Goal: Task Accomplishment & Management: Use online tool/utility

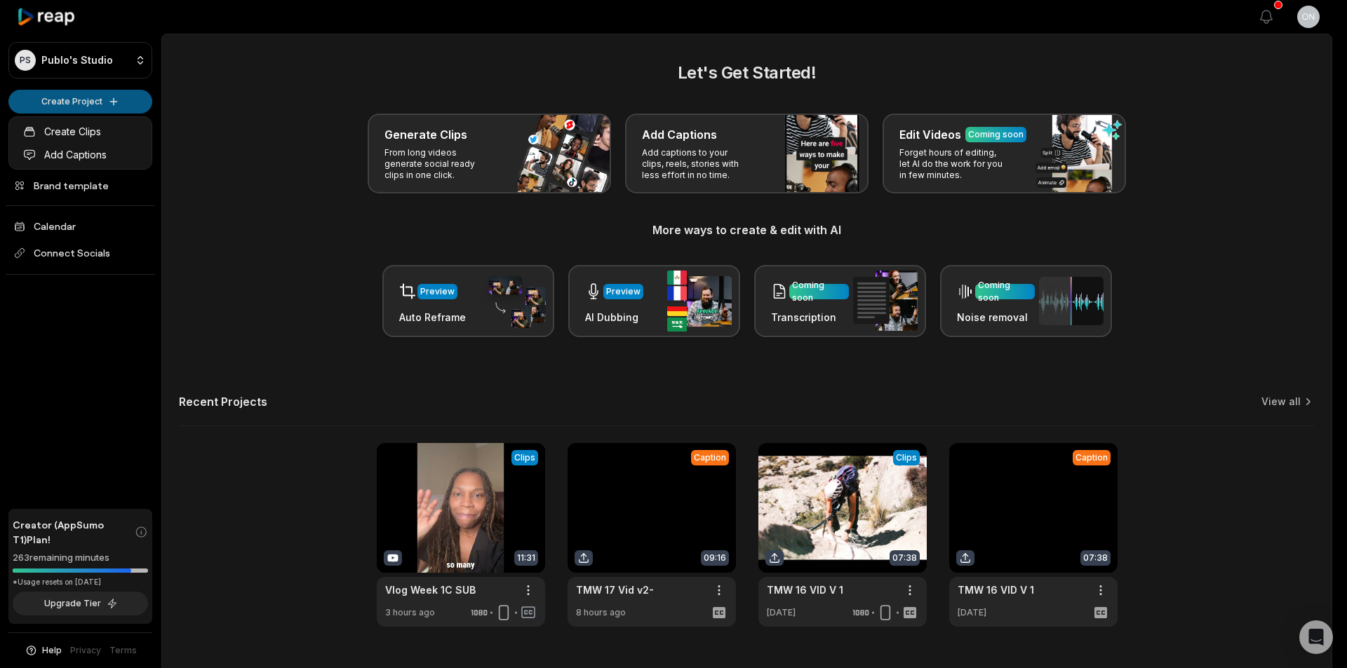
click at [86, 99] on html "PS Publo's Studio Create Project Home Projects Brand template Calendar Connect …" at bounding box center [673, 334] width 1347 height 668
click at [111, 135] on link "Create Clips" at bounding box center [80, 131] width 137 height 23
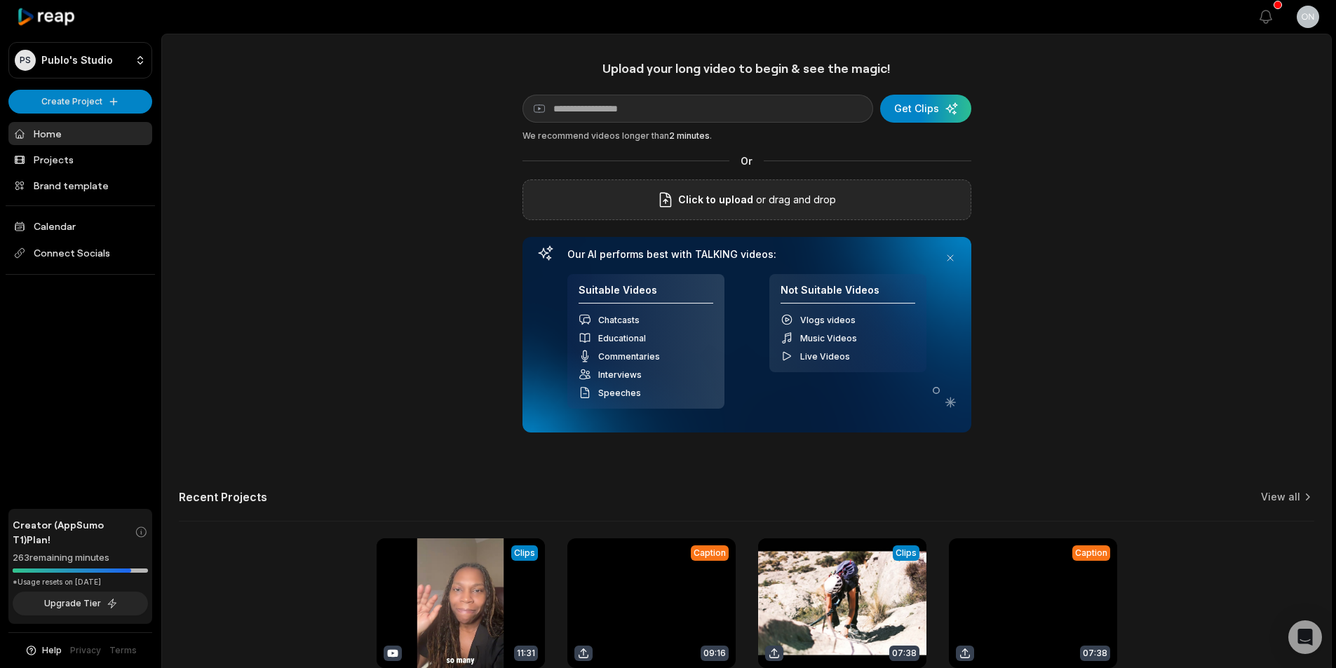
click at [713, 208] on span "Click to upload" at bounding box center [715, 199] width 75 height 17
click at [0, 0] on input "Click to upload" at bounding box center [0, 0] width 0 height 0
click at [951, 107] on div "submit" at bounding box center [925, 109] width 91 height 28
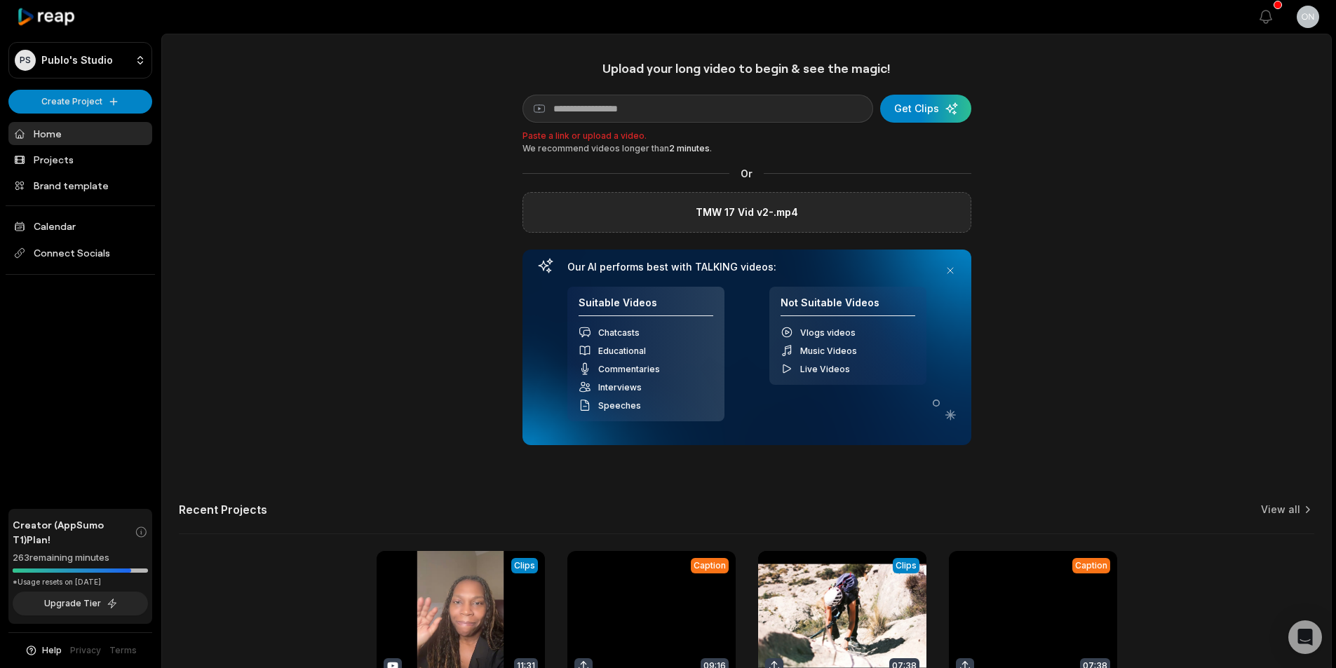
click at [741, 218] on label "TMW 17 Vid v2-.mp4" at bounding box center [747, 212] width 102 height 17
click at [0, 0] on input "TMW 17 Vid v2-.mp4" at bounding box center [0, 0] width 0 height 0
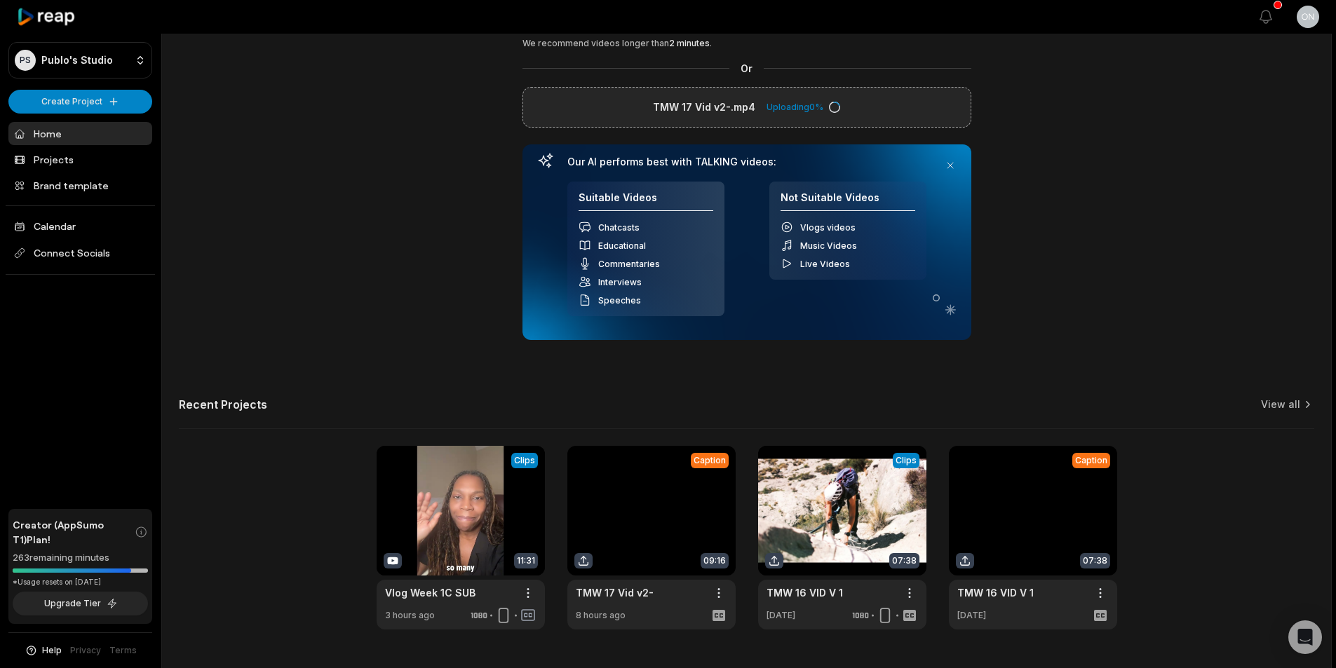
scroll to position [127, 0]
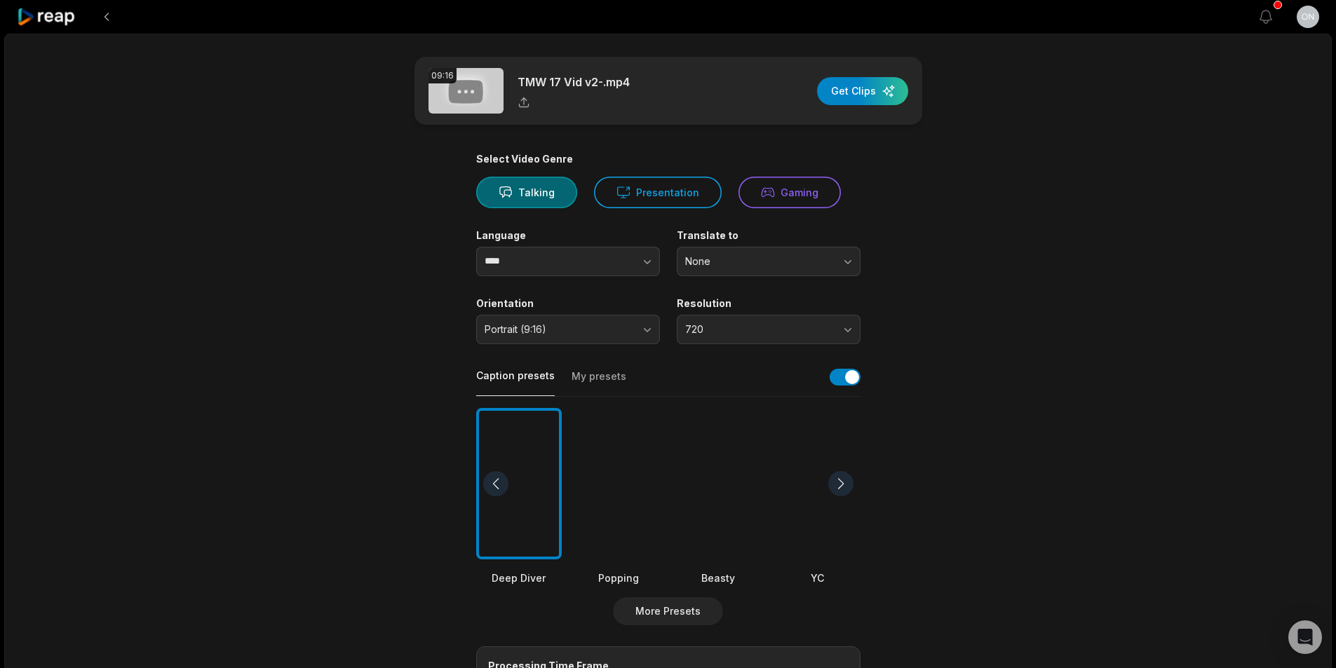
click at [603, 478] on div at bounding box center [619, 484] width 86 height 152
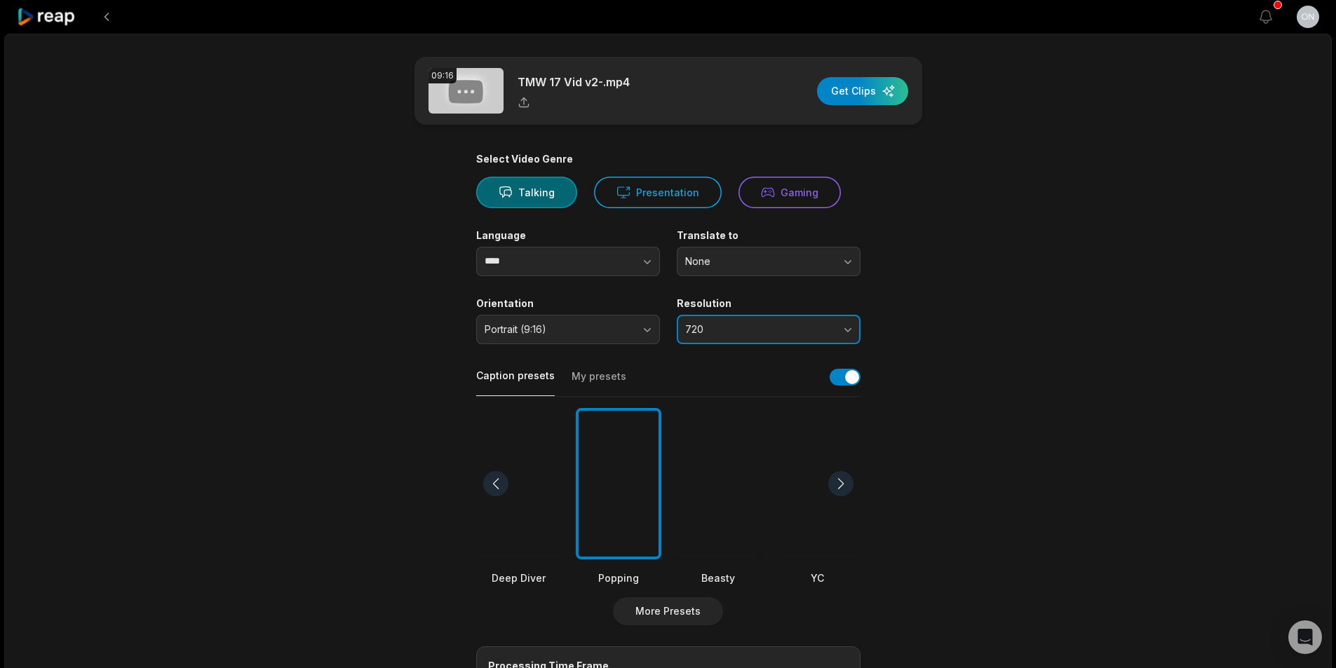
click at [749, 334] on span "720" at bounding box center [758, 329] width 147 height 13
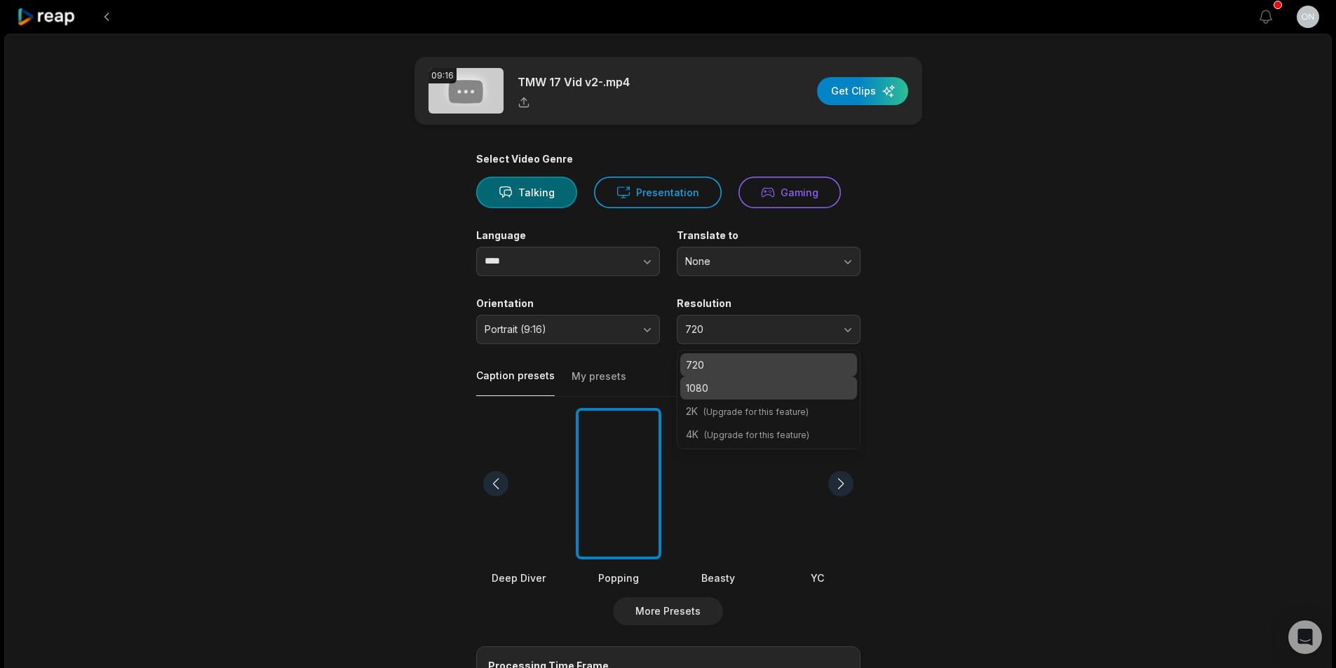
click at [705, 389] on p "1080" at bounding box center [769, 388] width 166 height 15
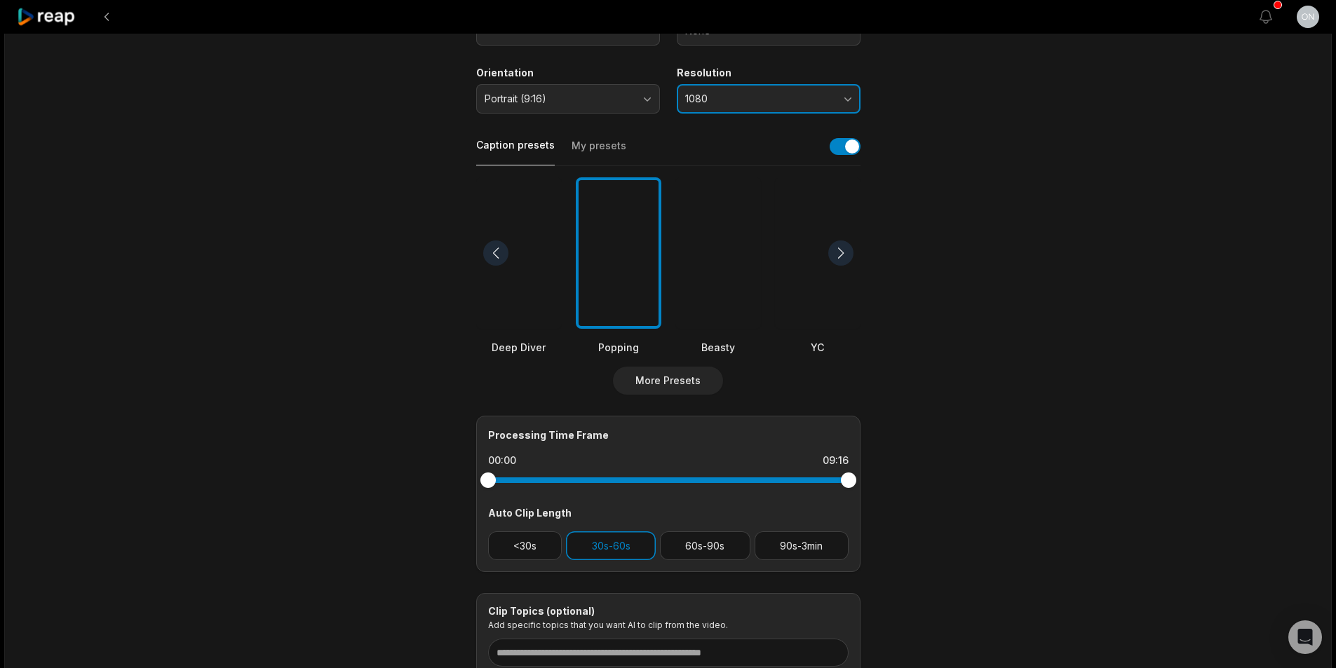
scroll to position [281, 0]
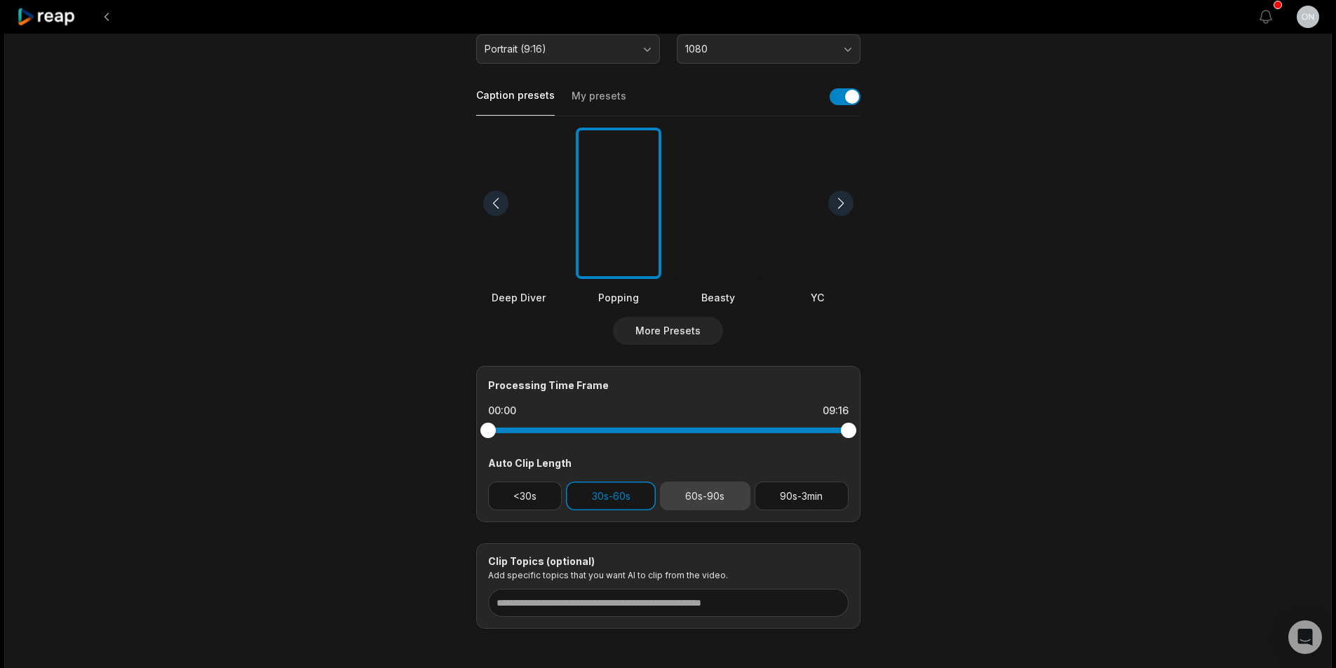
click at [720, 498] on button "60s-90s" at bounding box center [705, 496] width 90 height 29
click at [618, 508] on button "30s-60s" at bounding box center [611, 496] width 90 height 29
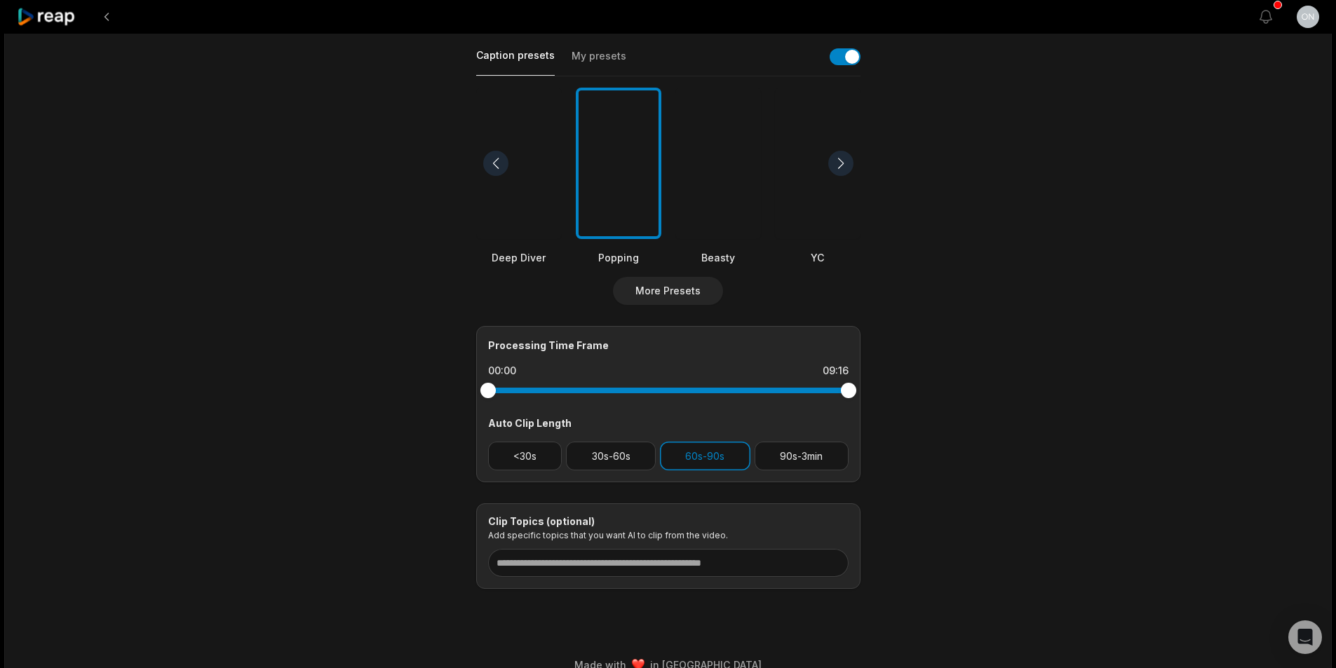
scroll to position [342, 0]
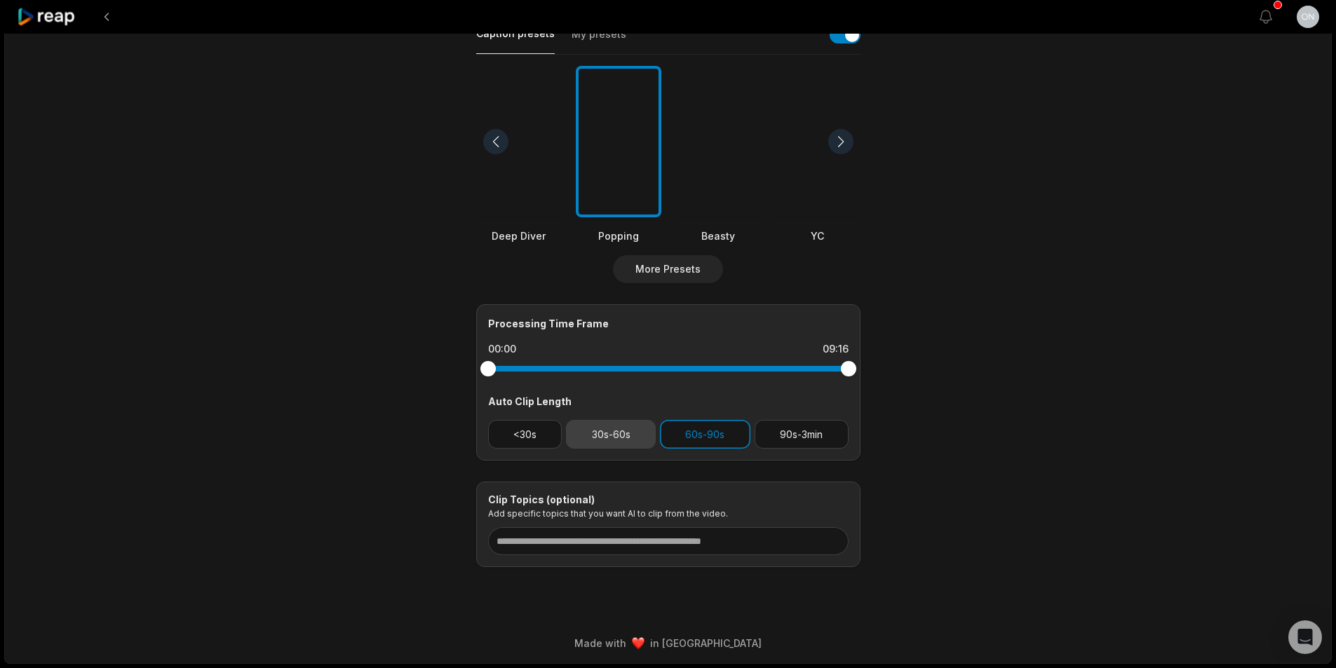
click at [629, 438] on button "30s-60s" at bounding box center [611, 434] width 90 height 29
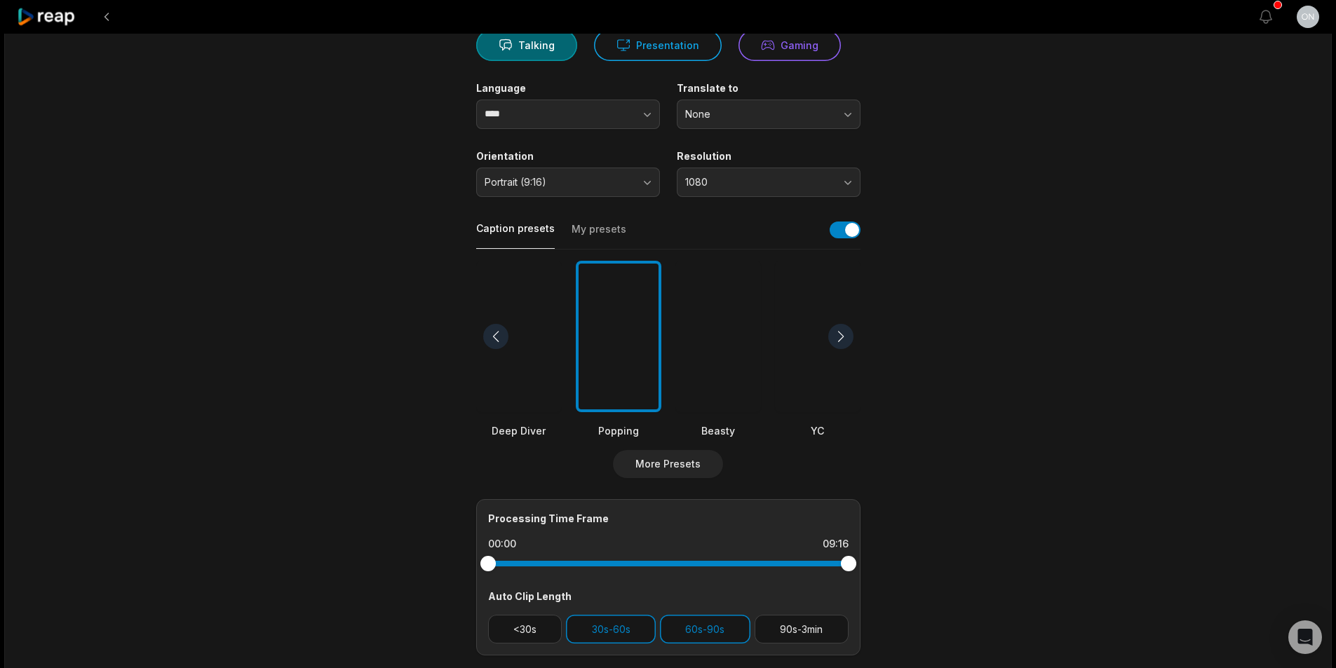
scroll to position [0, 0]
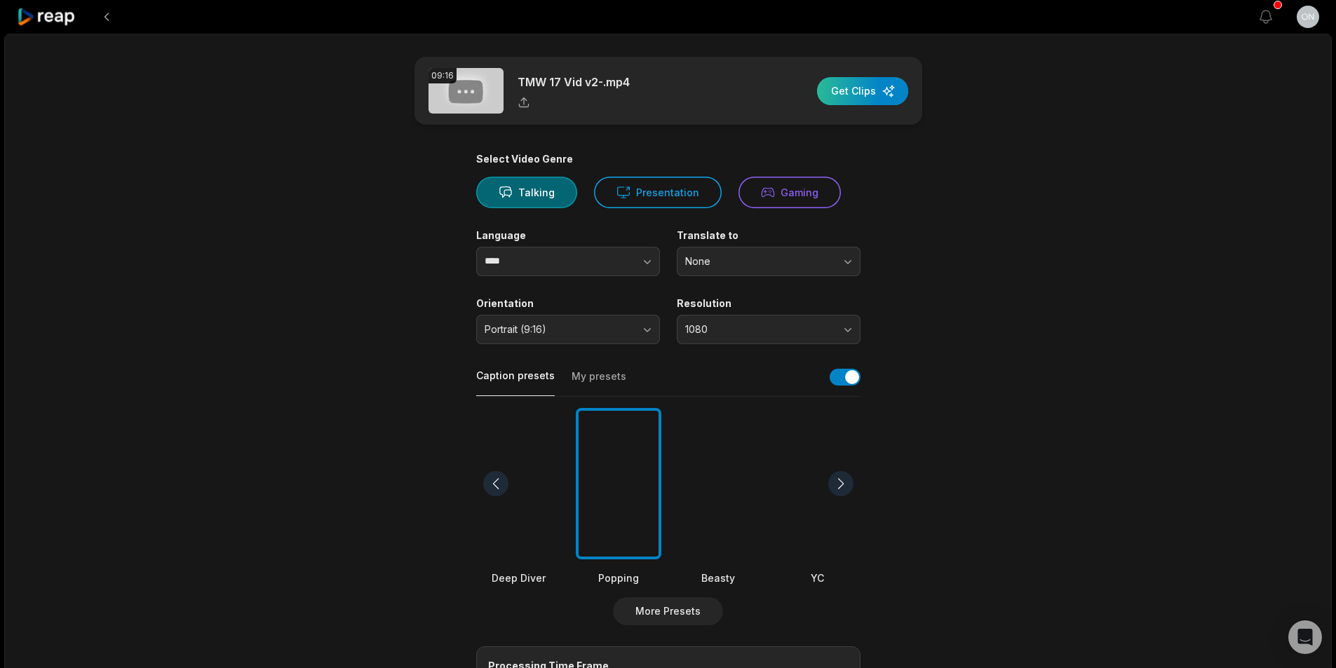
click at [854, 98] on div "button" at bounding box center [862, 91] width 91 height 28
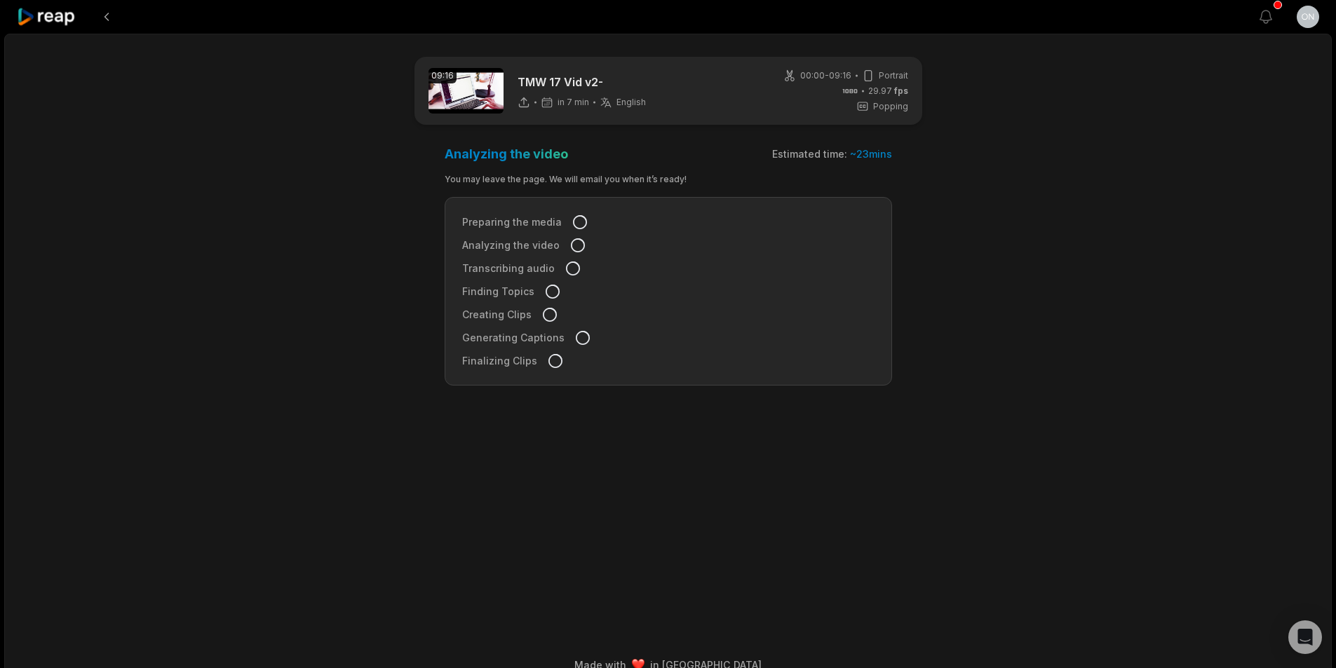
drag, startPoint x: 199, startPoint y: 22, endPoint x: 270, endPoint y: 84, distance: 94.4
click at [69, 384] on div "09:16 TMW 17 Vid v2- in 7 min English en 00:00 - 09:16 Portrait 29.97 fps Poppi…" at bounding box center [668, 360] width 1328 height 652
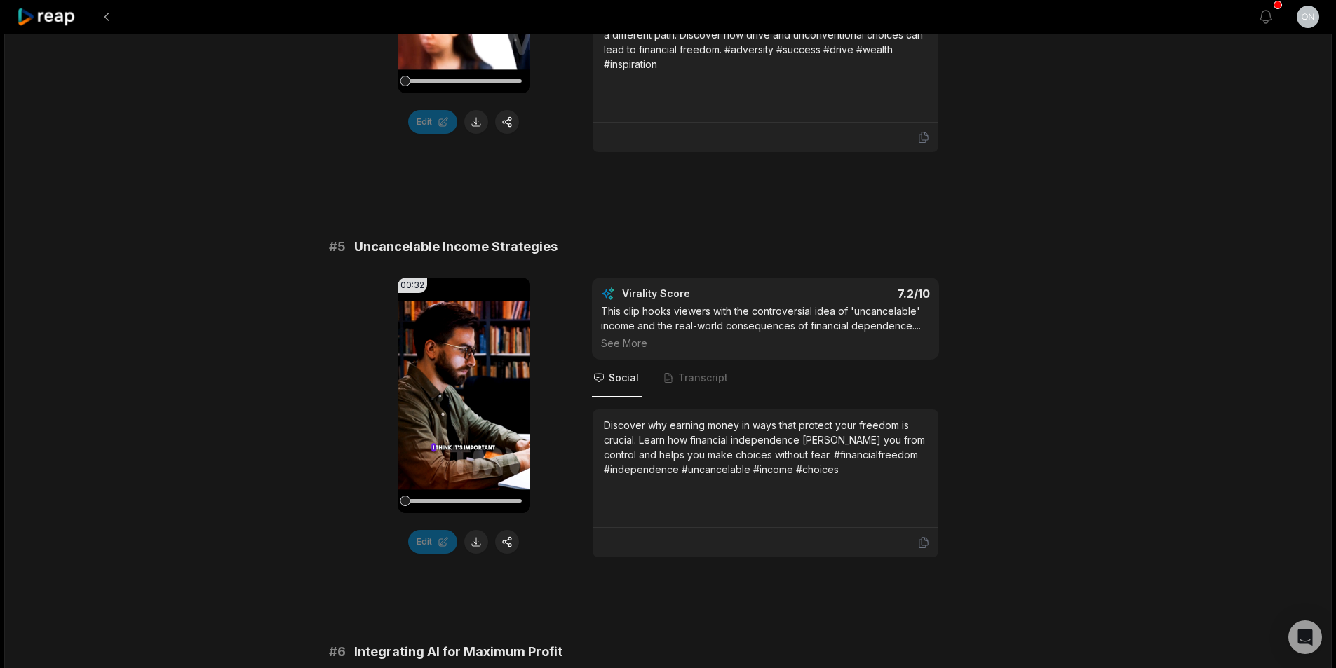
scroll to position [1964, 0]
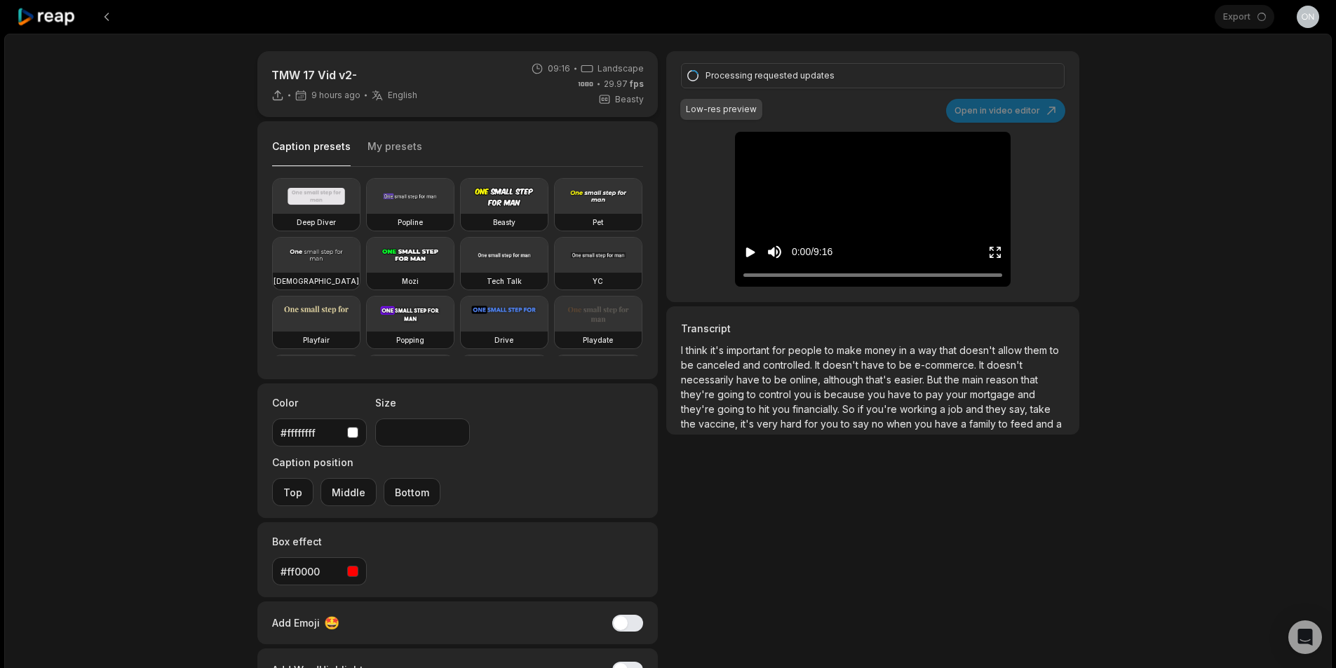
click at [743, 363] on span "canceled" at bounding box center [719, 365] width 46 height 12
click at [676, 348] on div "Transcript I think it's important for people to make money in a way that doesn'…" at bounding box center [872, 370] width 412 height 128
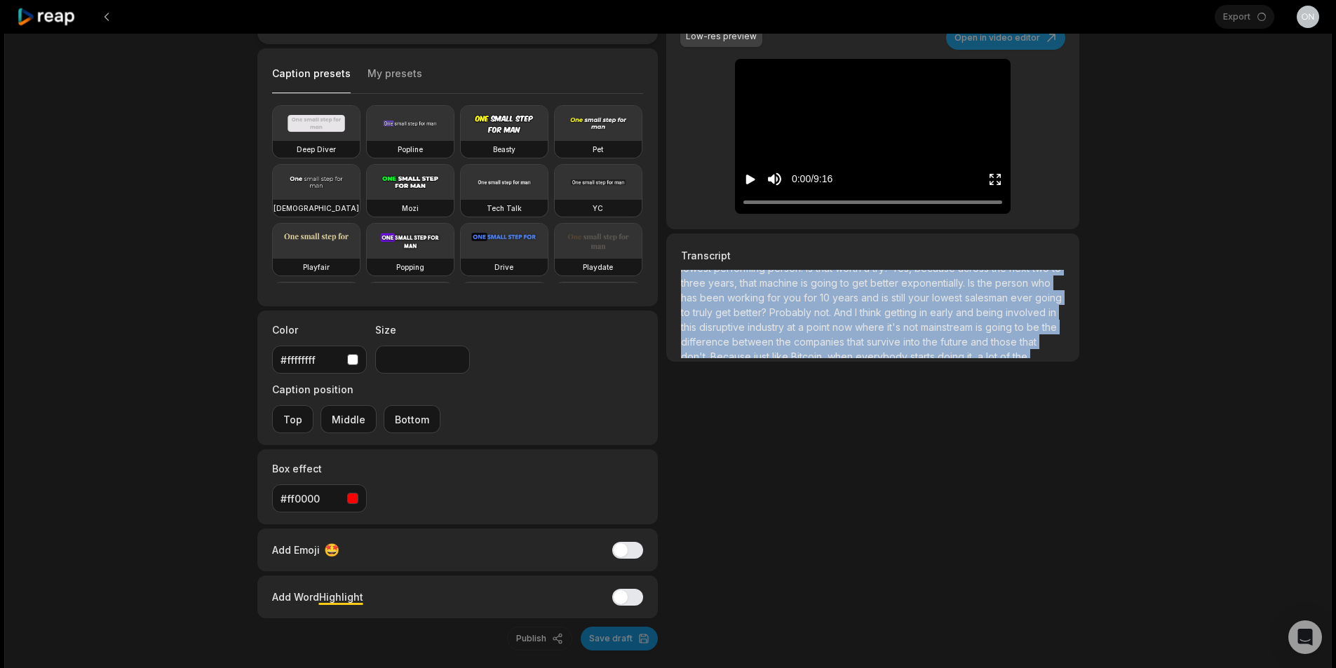
scroll to position [2029, 0]
drag, startPoint x: 678, startPoint y: 348, endPoint x: 989, endPoint y: 442, distance: 324.6
click at [989, 442] on div "Processing requested updates Low-res preview Open in video editor I think it's …" at bounding box center [872, 314] width 412 height 673
copy p "I think it's important for people to make money in a way that doesn't allow the…"
click at [882, 312] on span "me" at bounding box center [890, 310] width 17 height 12
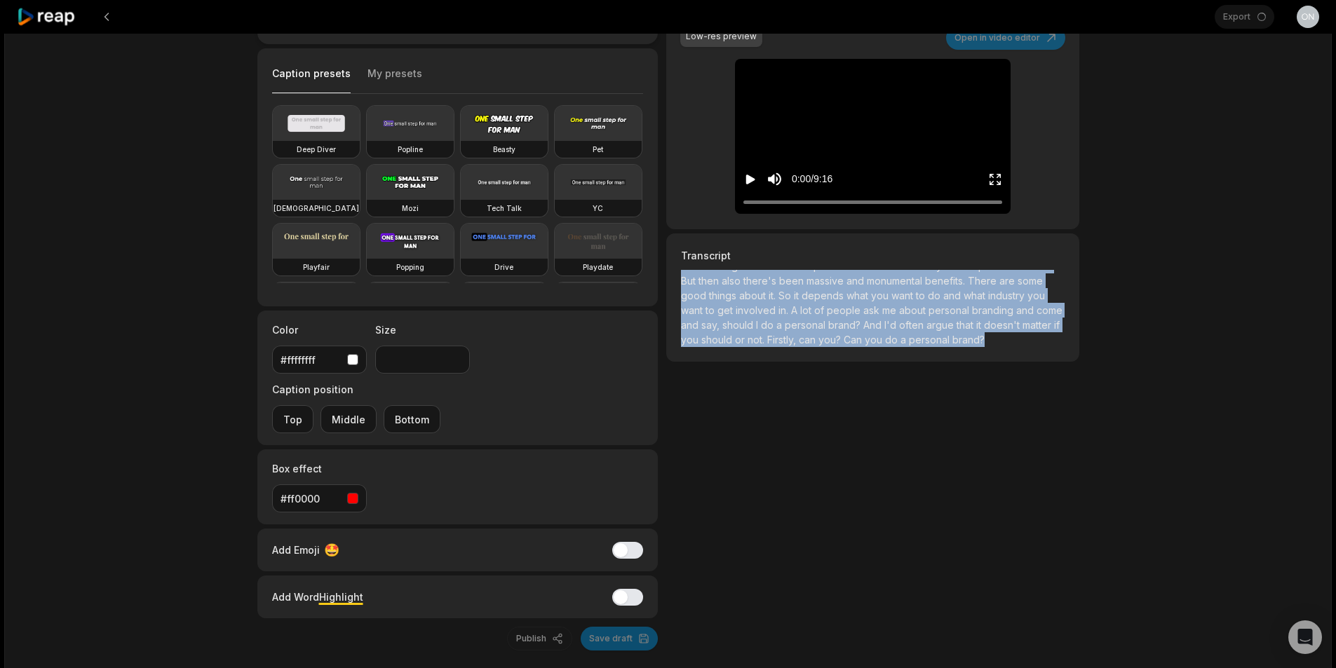
copy p "I think it's important for people to make money in a way that doesn't allow the…"
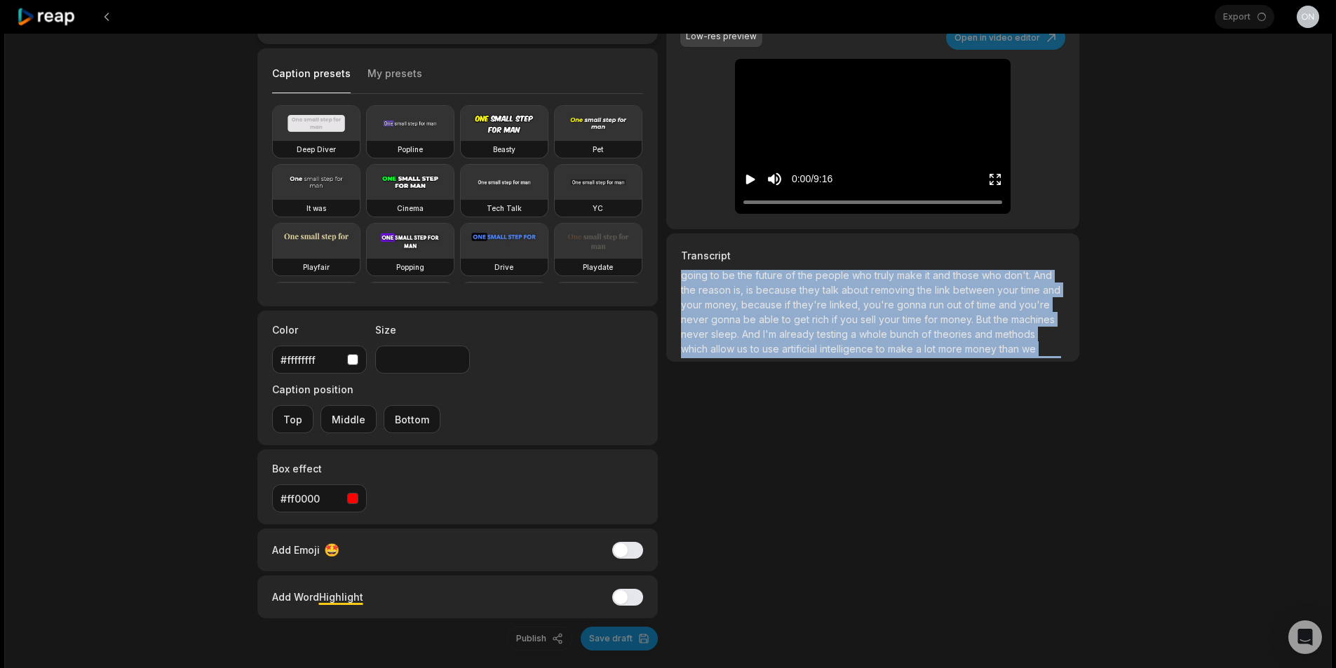
drag, startPoint x: 766, startPoint y: 295, endPoint x: 710, endPoint y: 530, distance: 241.4
click at [710, 530] on div "Processing requested updates Low-res preview Open in video editor I think it's …" at bounding box center [872, 314] width 412 height 673
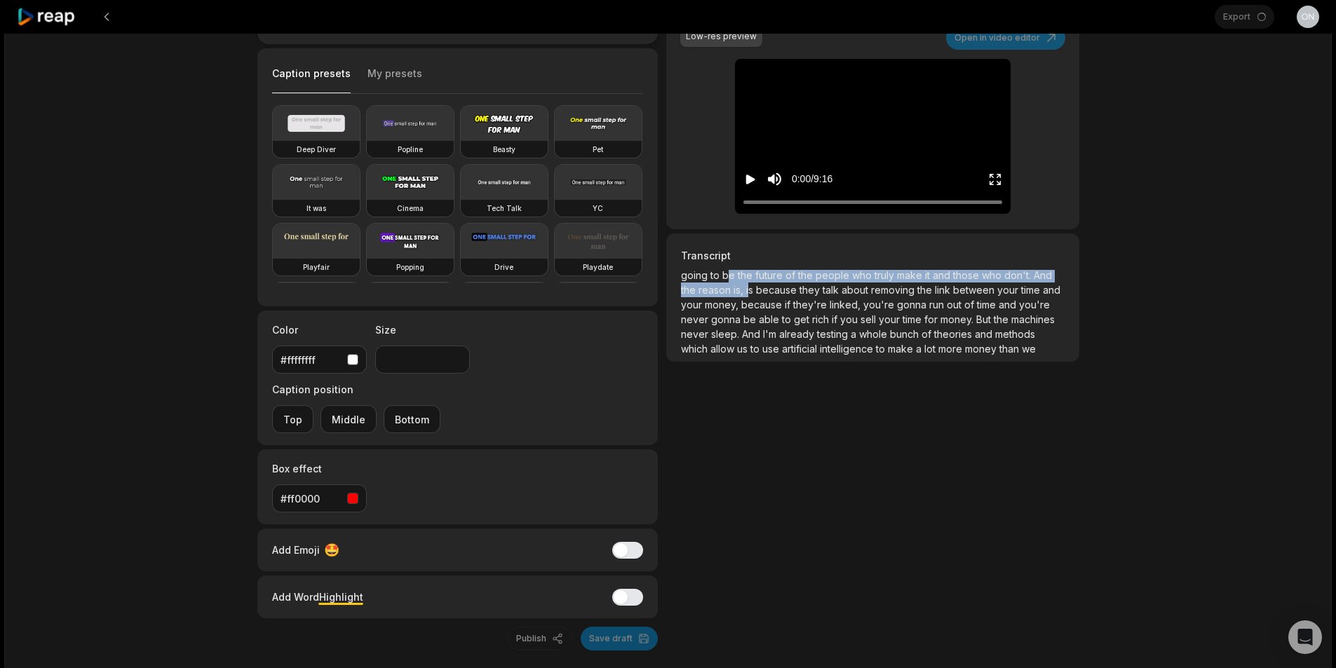
drag, startPoint x: 699, startPoint y: 301, endPoint x: 733, endPoint y: 320, distance: 38.6
click at [733, 320] on p "I think it's important for people to make money in a way that doesn't allow the…" at bounding box center [872, 314] width 383 height 88
drag, startPoint x: 928, startPoint y: 332, endPoint x: 955, endPoint y: 322, distance: 28.4
click at [929, 311] on font "run" at bounding box center [936, 305] width 15 height 12
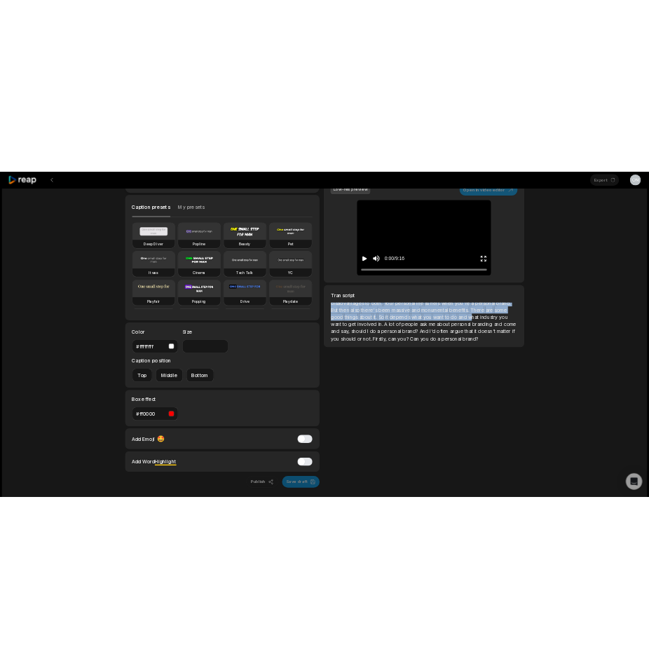
scroll to position [2029, 0]
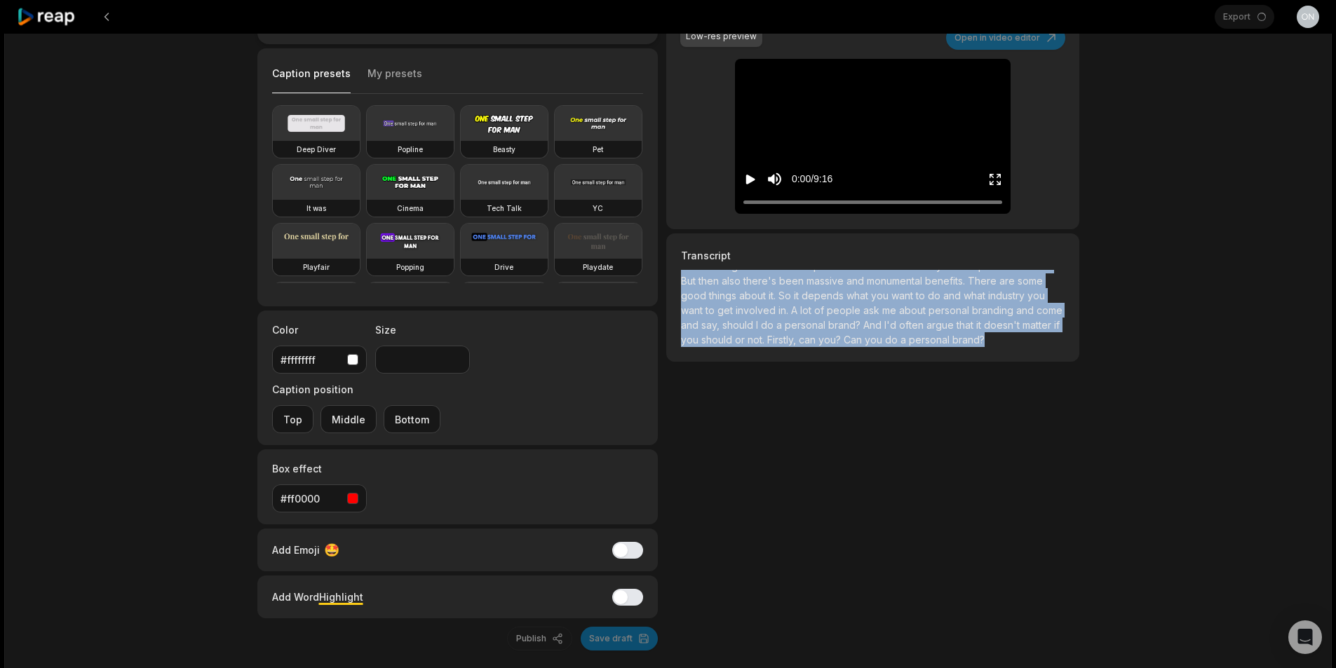
drag, startPoint x: 680, startPoint y: 278, endPoint x: 974, endPoint y: 364, distance: 306.7
click at [974, 364] on div "Processing requested updates Low-res preview Open in video editor I think it's …" at bounding box center [872, 314] width 412 height 673
click at [1123, 429] on div "TMW 17 Vid v2- 9 hours ago English in 09:16 Landscape 29.97 fps Beasty Caption …" at bounding box center [668, 342] width 1328 height 763
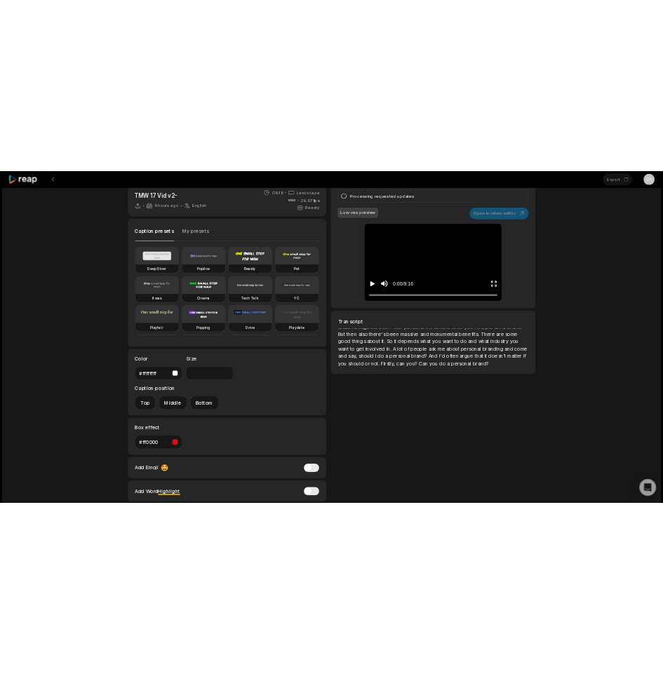
scroll to position [0, 0]
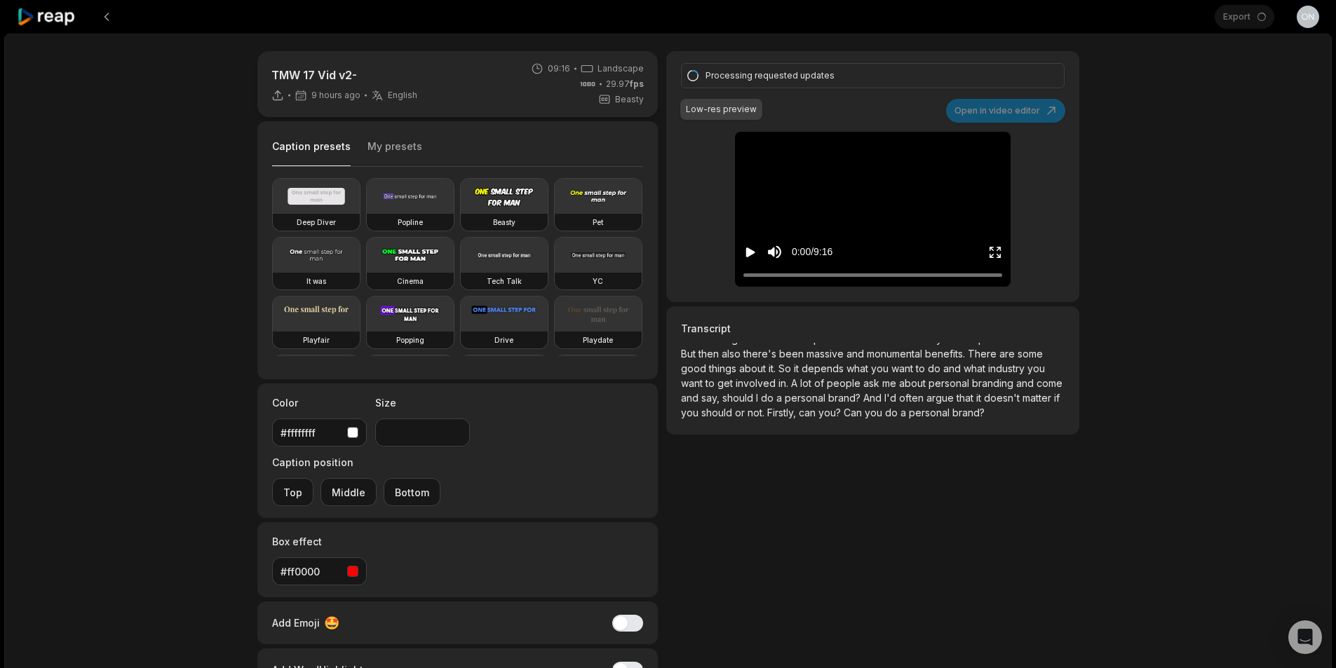
click at [746, 375] on p "I think it's important for people to make money in a way that doesn't allow the…" at bounding box center [872, 387] width 383 height 88
click at [751, 255] on icon "Play video" at bounding box center [750, 252] width 14 height 14
click at [751, 255] on icon "Pause video" at bounding box center [750, 252] width 14 height 14
click at [438, 74] on div "TMW 17 Vid v2- 9 hours ago English in 09:16 Landscape 29.97 fps Beasty" at bounding box center [457, 84] width 401 height 66
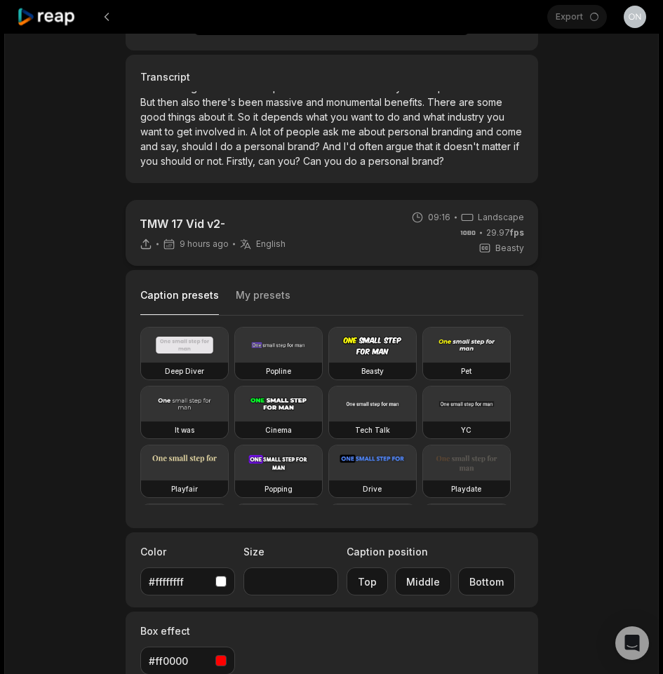
scroll to position [281, 0]
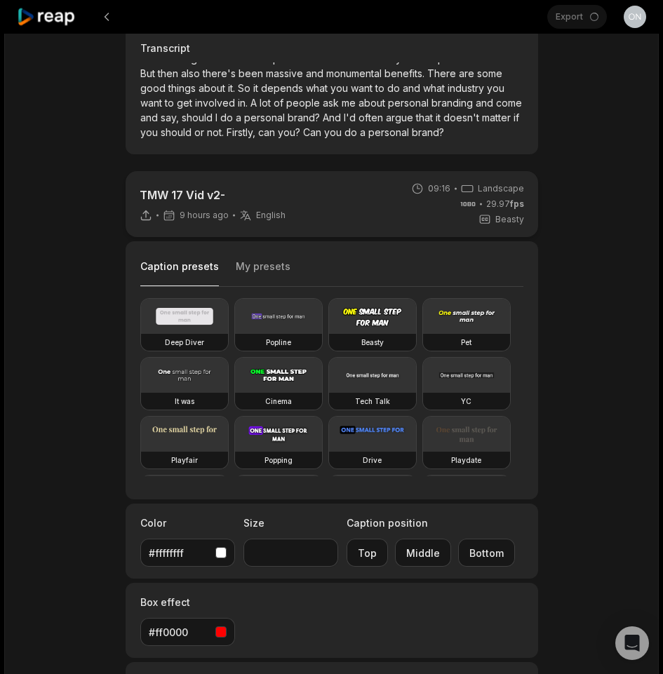
click at [180, 638] on font "#ff0000" at bounding box center [168, 632] width 39 height 12
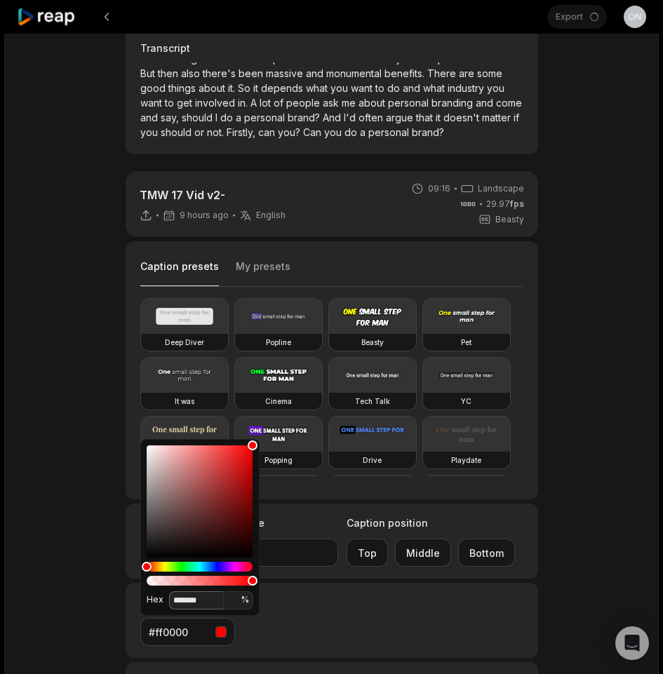
click at [208, 607] on input "*******" at bounding box center [196, 600] width 55 height 18
click at [607, 324] on div "TMW 17 Vid v2- 9 hours ago English in 09:16 Landscape 29.97 fps Beasty Caption …" at bounding box center [331, 277] width 653 height 1013
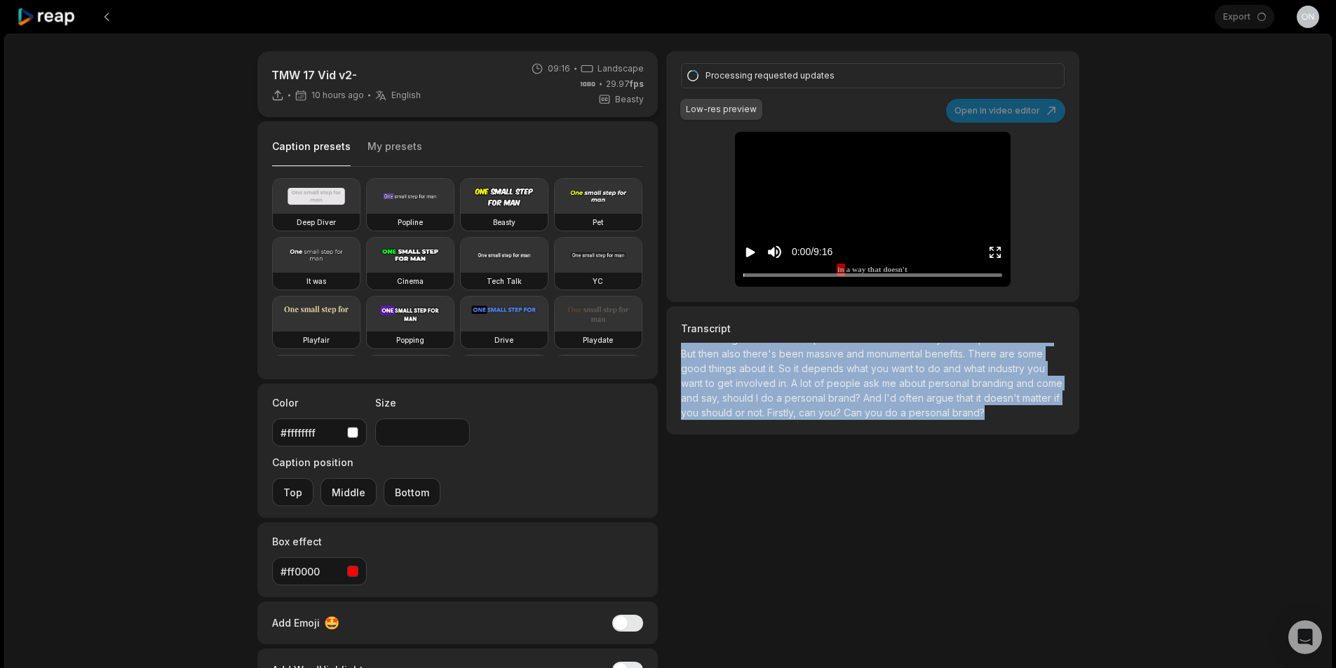
scroll to position [2029, 0]
drag, startPoint x: 675, startPoint y: 349, endPoint x: 954, endPoint y: 445, distance: 295.2
click at [1151, 523] on div "TMW 17 Vid v2- 10 hours ago English in 09:16 Landscape 29.97 fps Beasty Caption…" at bounding box center [668, 415] width 1328 height 763
copy p "I think it's important for people to make money in a way that doesn't allow the…"
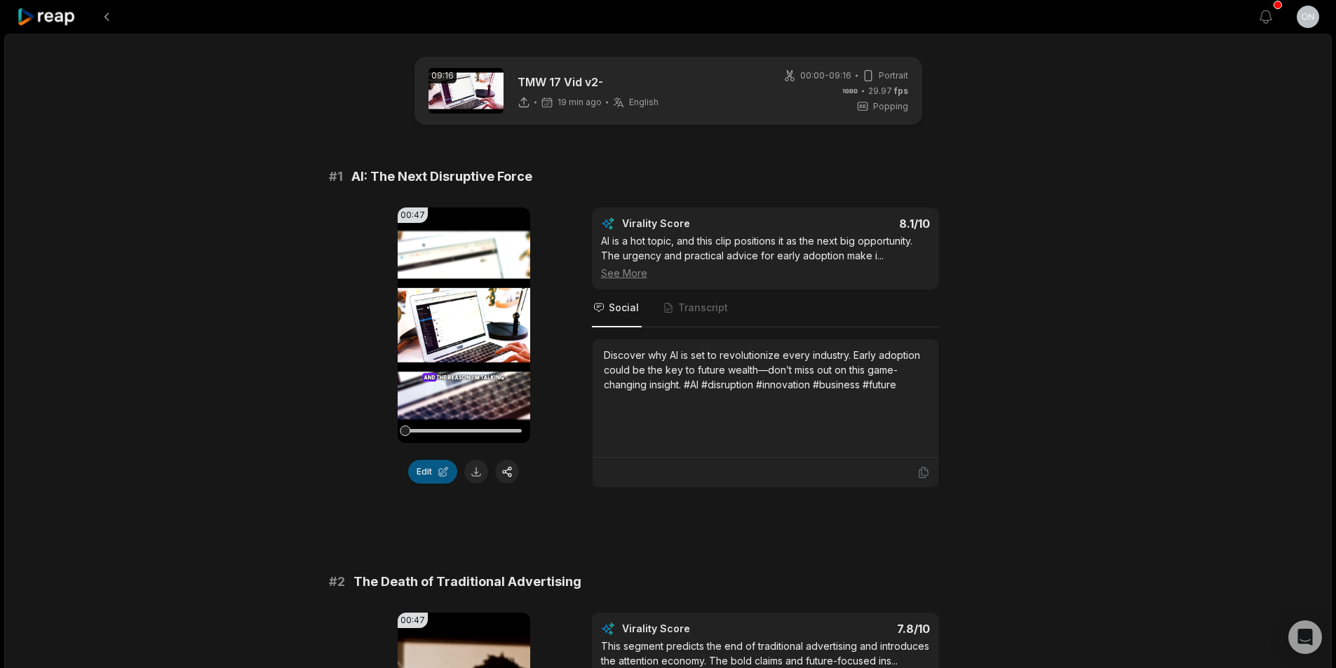
click at [426, 474] on button "Edit" at bounding box center [432, 472] width 49 height 24
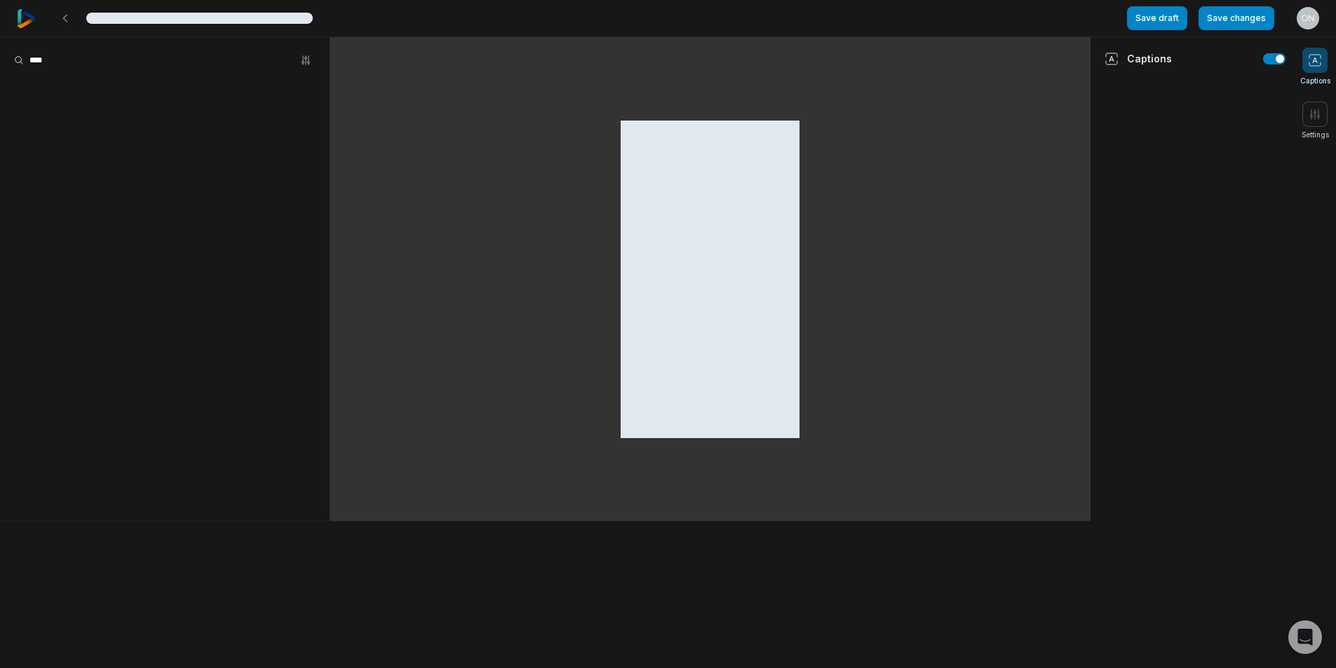
click at [425, 474] on div at bounding box center [710, 279] width 761 height 485
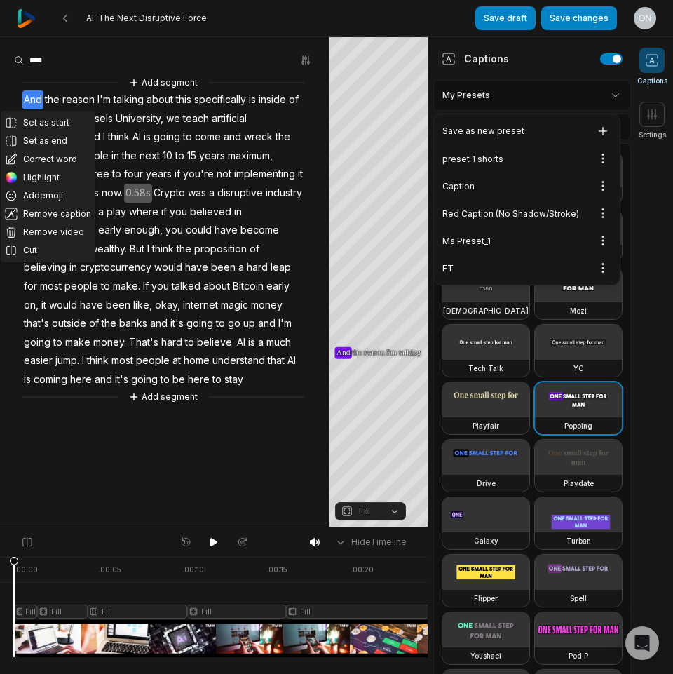
click at [537, 97] on html "AI: The Next Disruptive Force Save draft Save changes Open user menu Captions S…" at bounding box center [336, 337] width 673 height 674
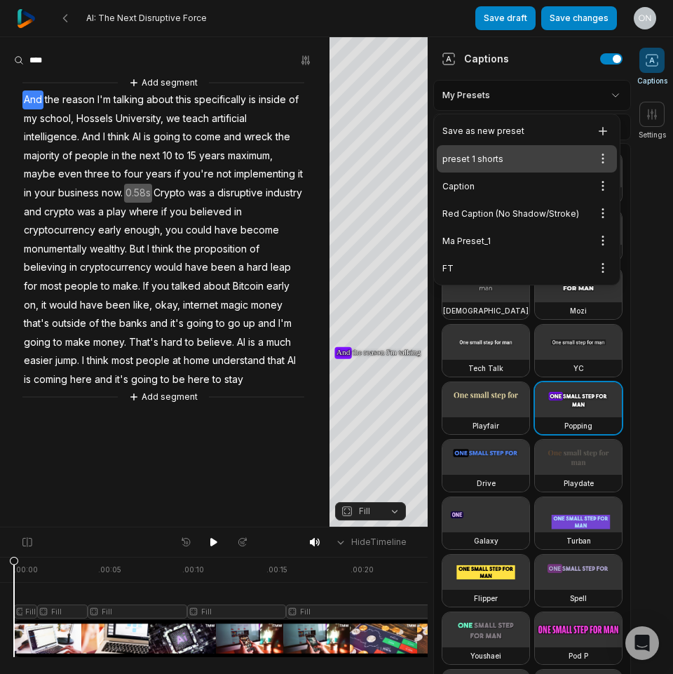
click at [473, 154] on div "preset 1 shorts Open options" at bounding box center [527, 158] width 180 height 27
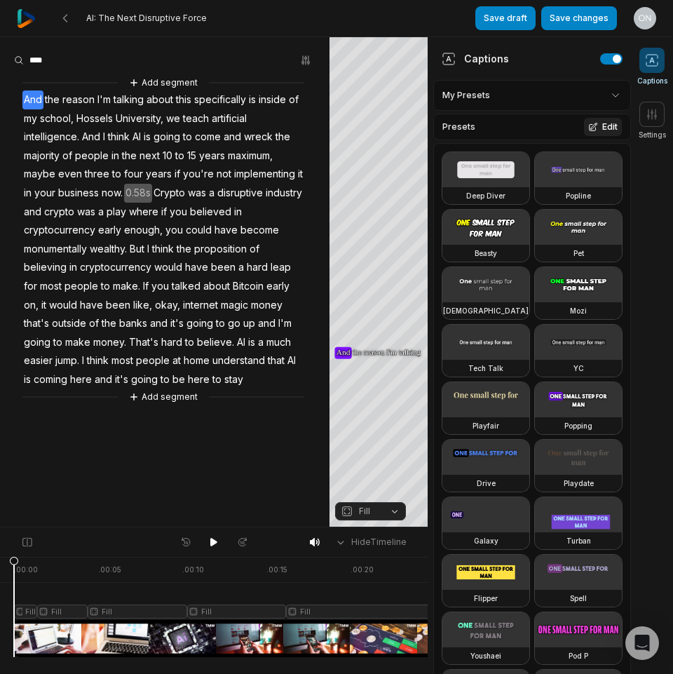
click at [584, 134] on button "Edit" at bounding box center [603, 127] width 38 height 18
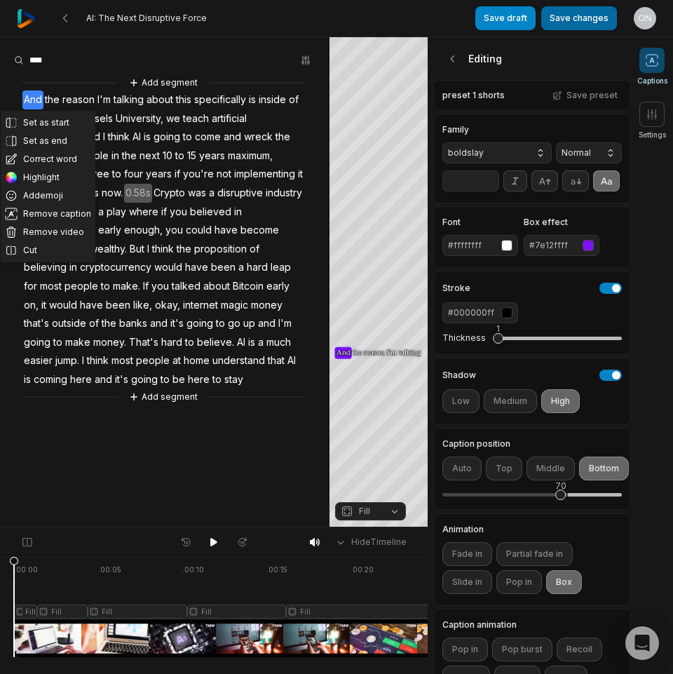
click at [586, 28] on button "Save changes" at bounding box center [579, 18] width 76 height 24
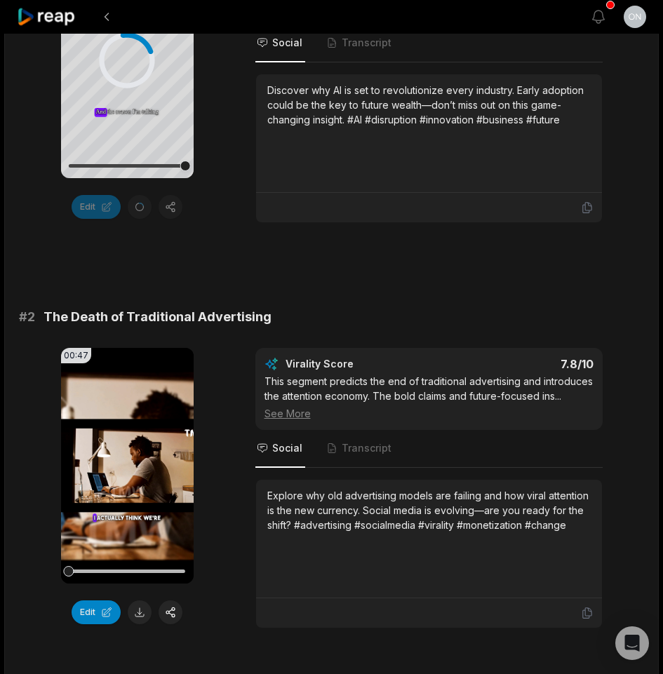
scroll to position [421, 0]
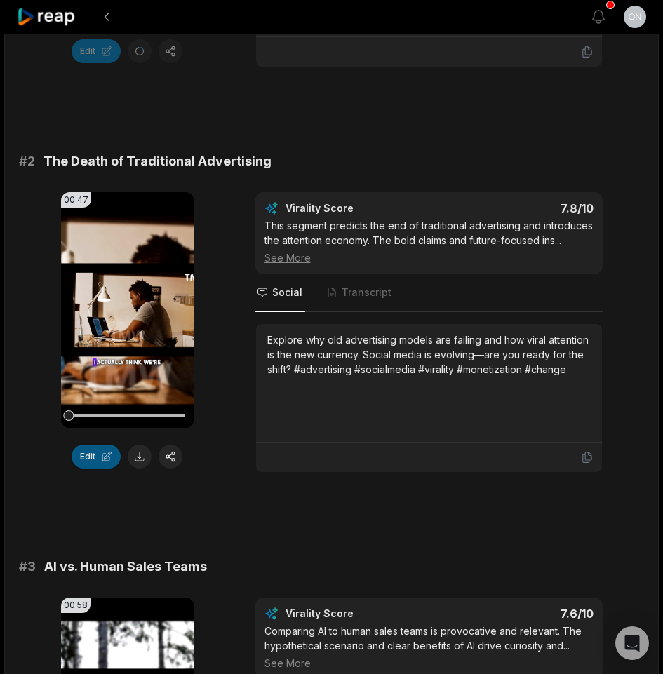
click at [97, 465] on button "Edit" at bounding box center [96, 457] width 49 height 24
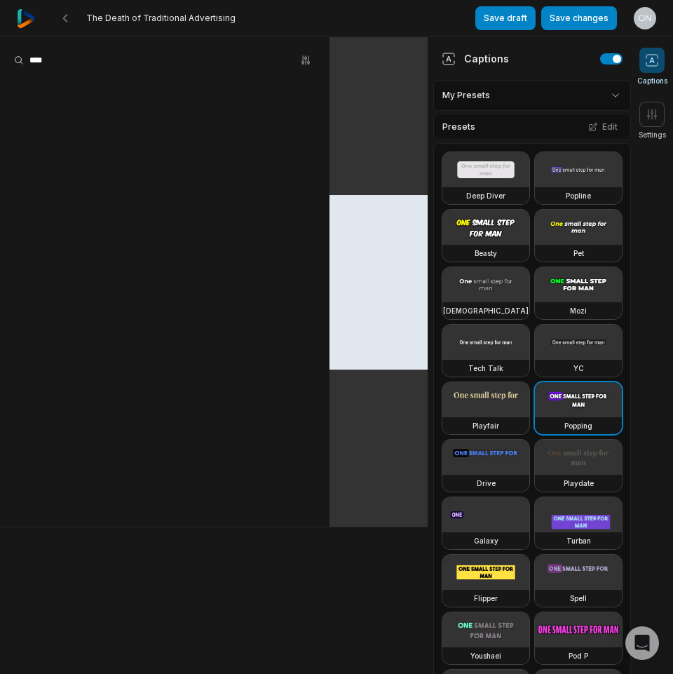
click at [545, 104] on html "The Death of Traditional Advertising Save draft Save changes Open user menu Cap…" at bounding box center [336, 337] width 673 height 674
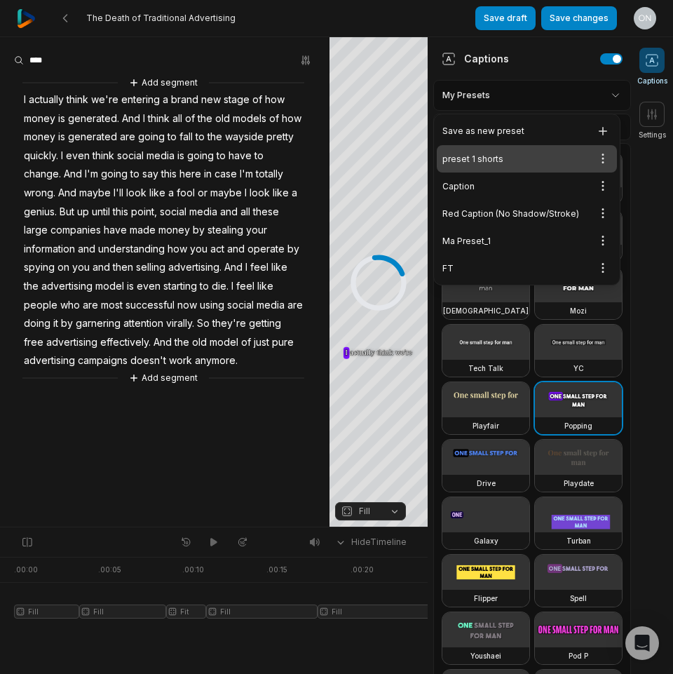
click at [516, 156] on div "preset 1 shorts Open options" at bounding box center [527, 158] width 180 height 27
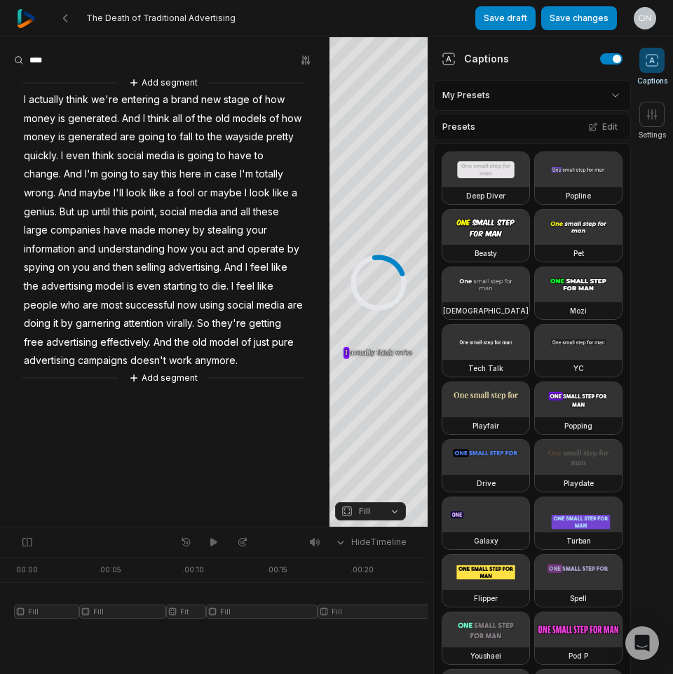
click at [602, 116] on div "Presets Edit" at bounding box center [532, 127] width 198 height 27
click at [598, 132] on button "Edit" at bounding box center [603, 127] width 38 height 18
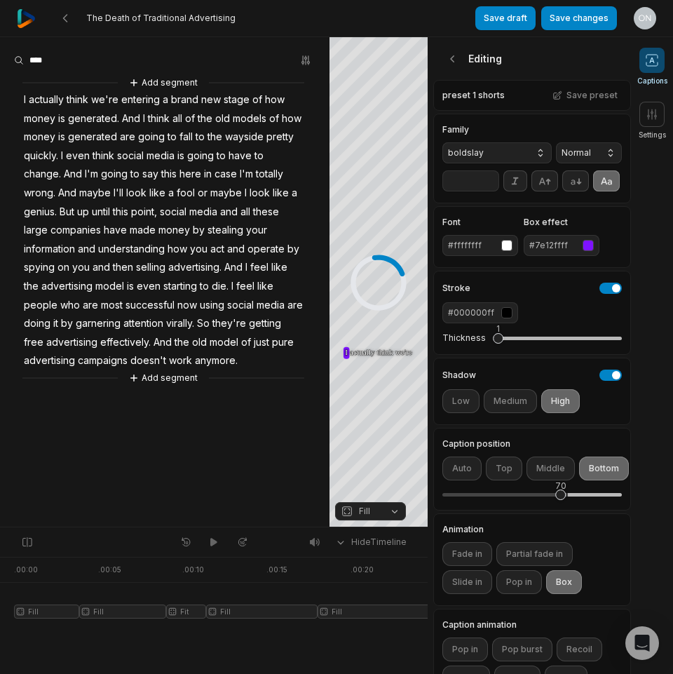
click at [492, 319] on div "#000000ff" at bounding box center [472, 312] width 48 height 13
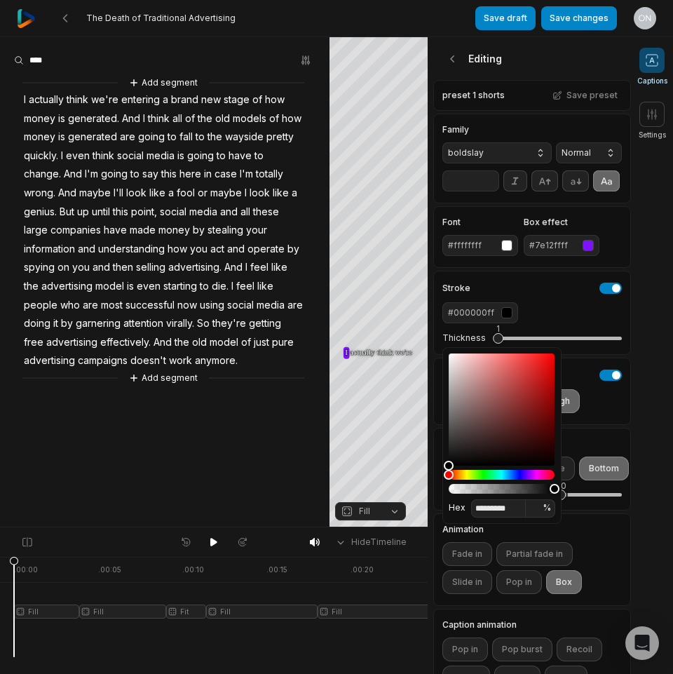
click at [568, 252] on div "#7e12ffff" at bounding box center [553, 245] width 48 height 13
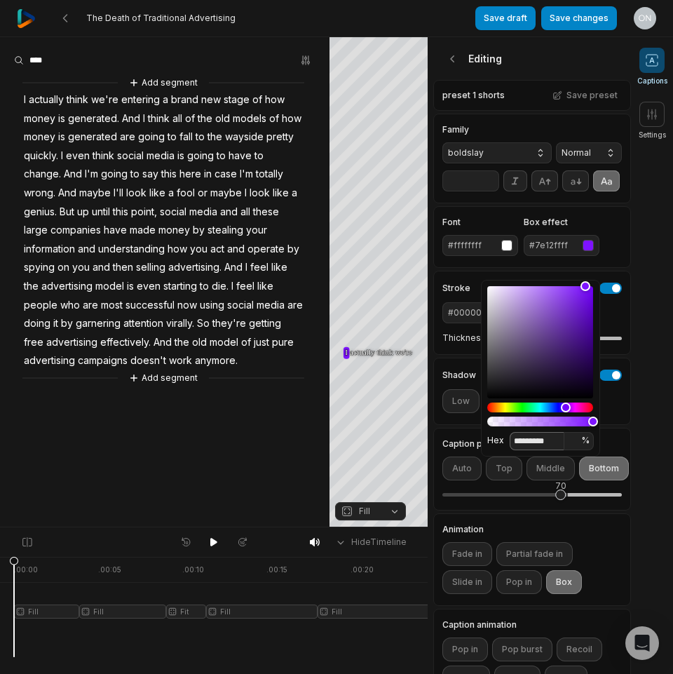
click at [538, 443] on input "*********" at bounding box center [537, 441] width 55 height 18
click at [548, 441] on input "*********" at bounding box center [537, 441] width 55 height 18
paste input
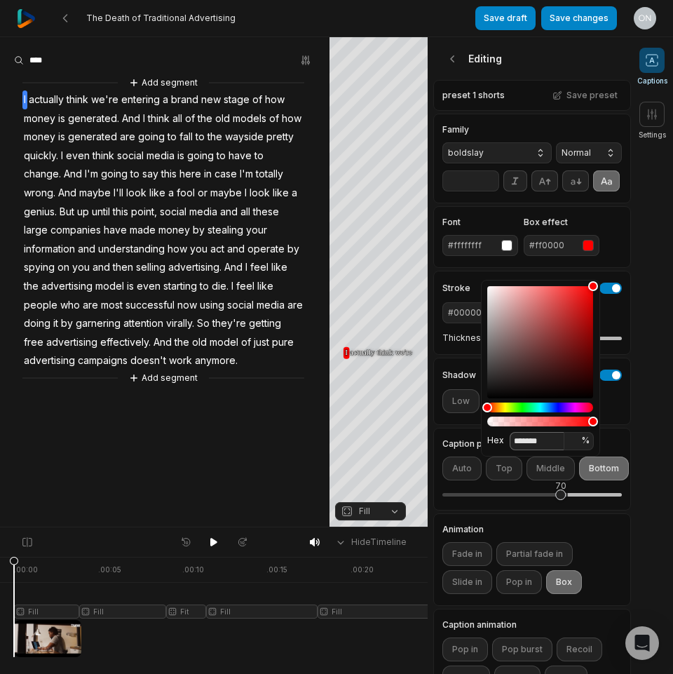
type input "*******"
click at [605, 241] on div "Font #ffffffff Box effect #ff0000" at bounding box center [533, 237] width 180 height 38
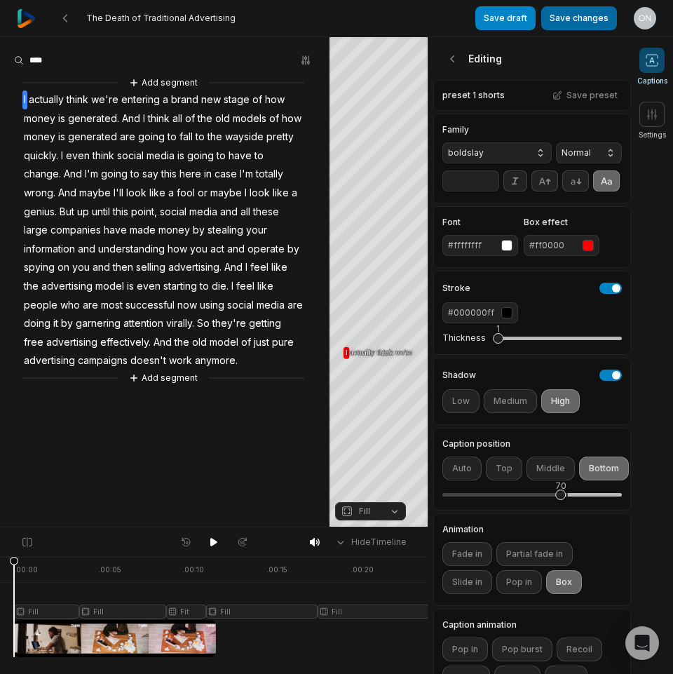
click at [574, 15] on button "Save changes" at bounding box center [579, 18] width 76 height 24
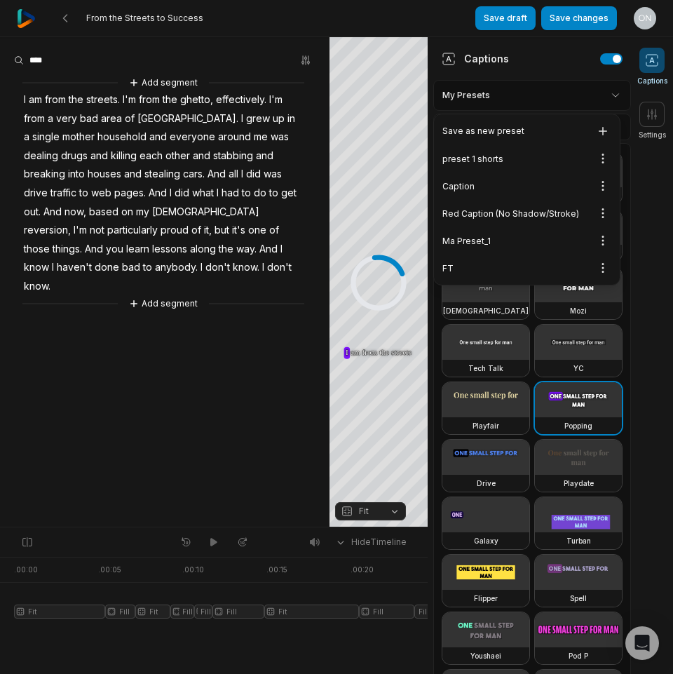
click at [473, 155] on div "preset 1 shorts Open options" at bounding box center [527, 158] width 180 height 27
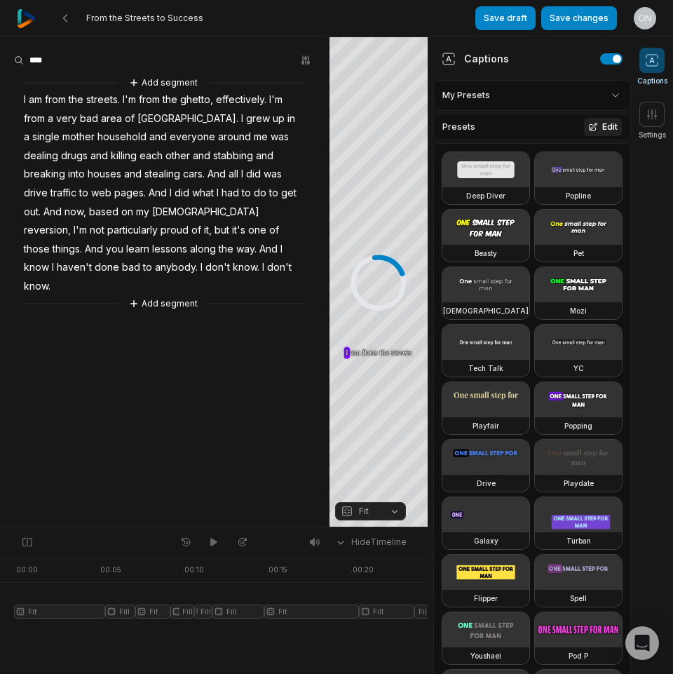
click at [591, 130] on button "Edit" at bounding box center [603, 127] width 38 height 18
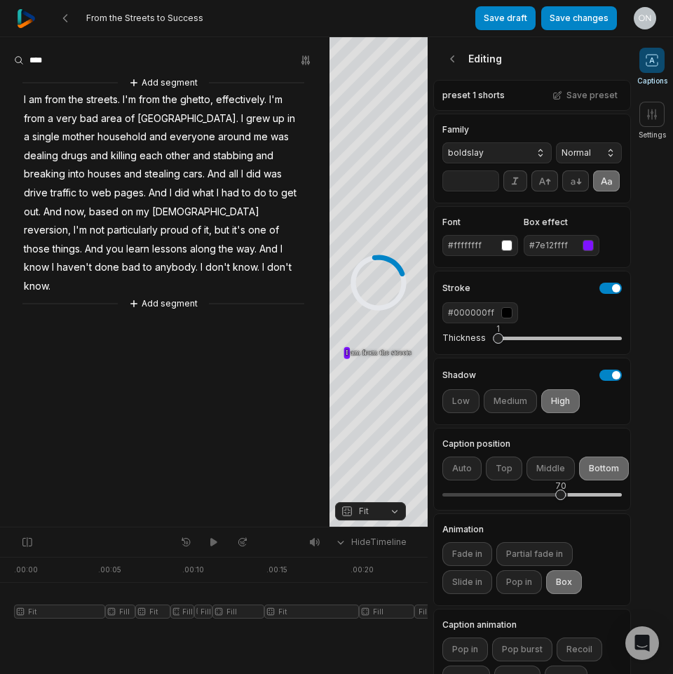
click at [573, 252] on div "#7e12ffff" at bounding box center [553, 245] width 48 height 13
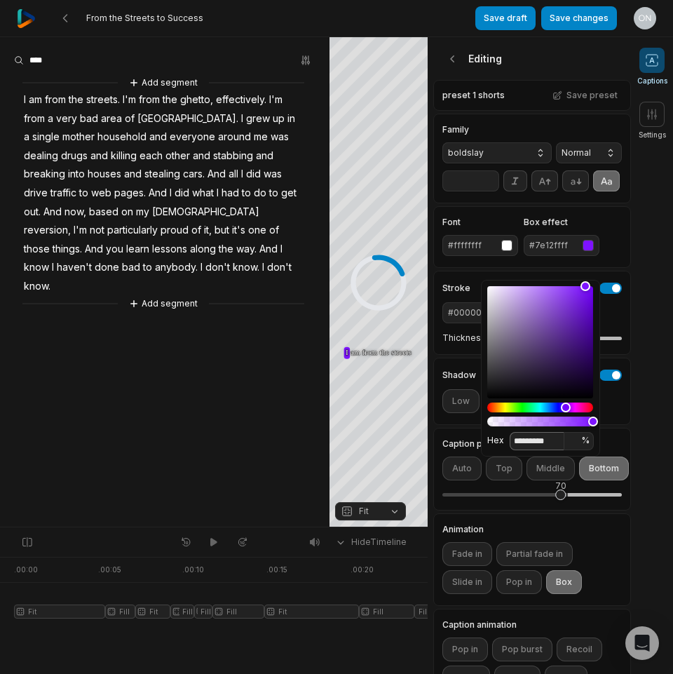
click at [544, 443] on input "*********" at bounding box center [537, 441] width 55 height 18
paste input
type input "*******"
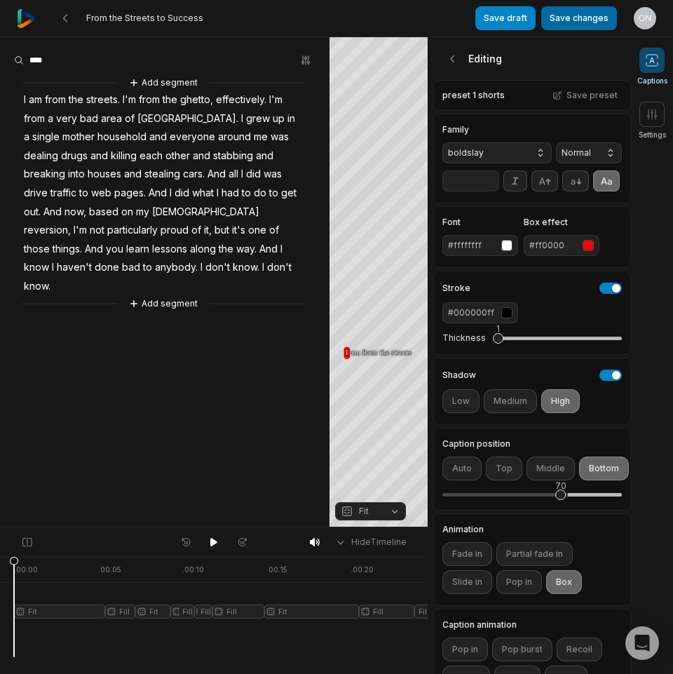
click at [581, 8] on button "Save changes" at bounding box center [579, 18] width 76 height 24
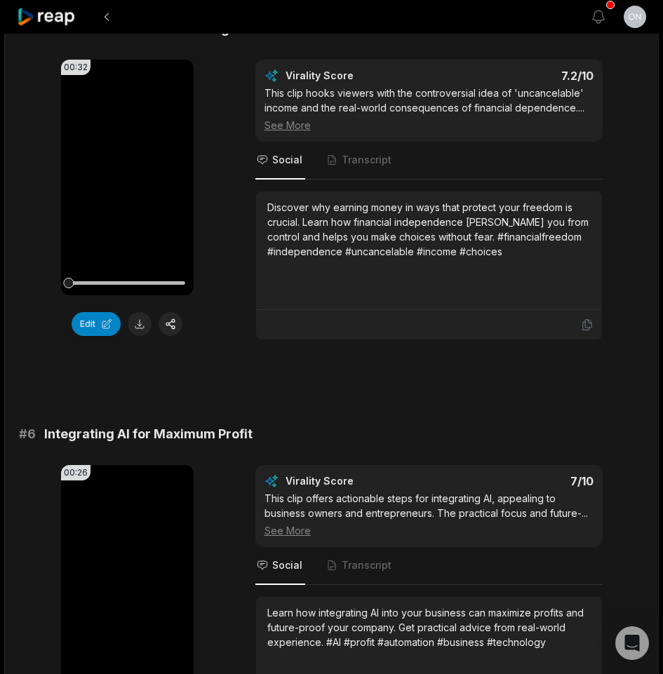
scroll to position [1683, 0]
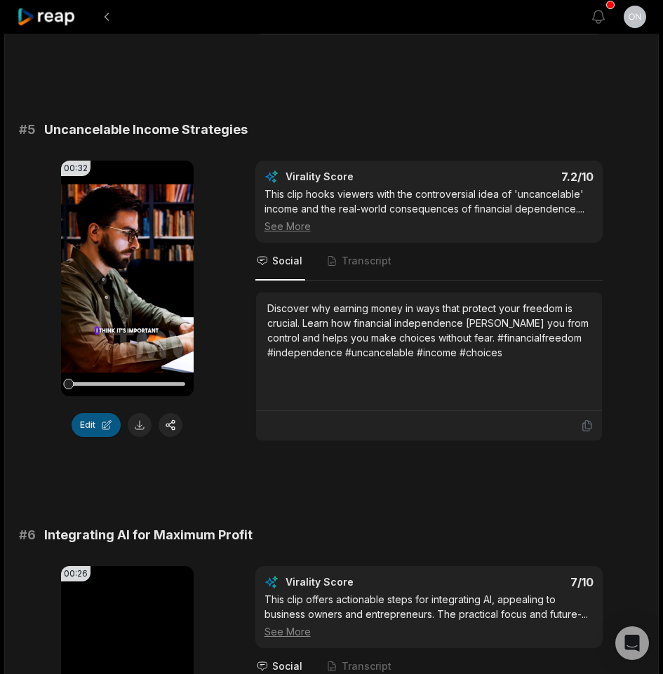
click at [87, 432] on button "Edit" at bounding box center [96, 425] width 49 height 24
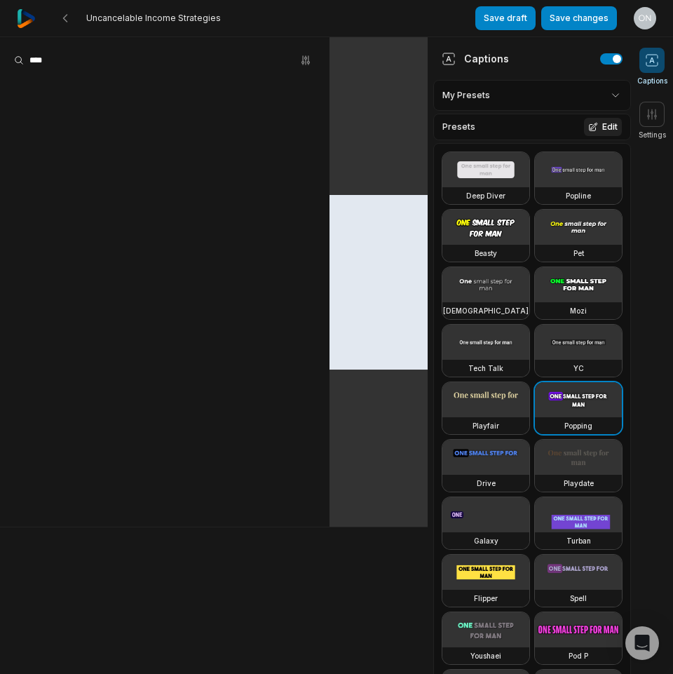
click at [593, 133] on button "Edit" at bounding box center [603, 127] width 38 height 18
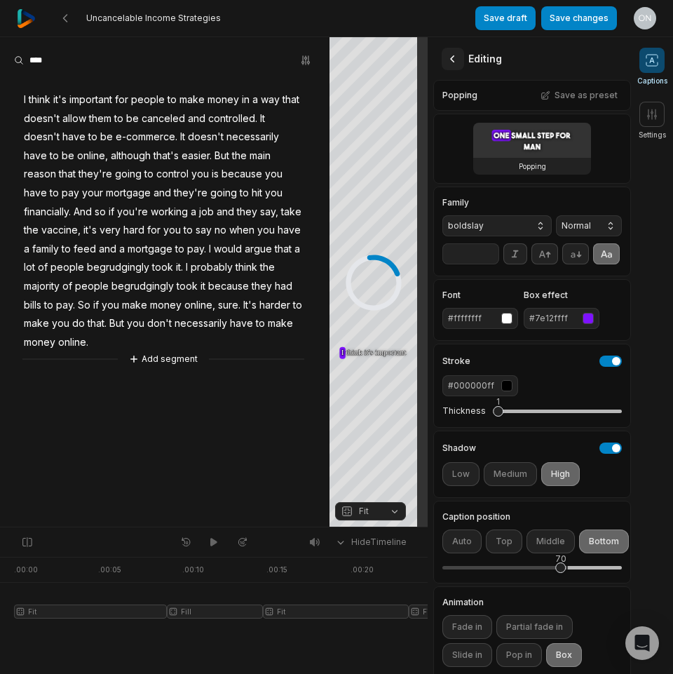
click at [448, 65] on icon at bounding box center [453, 59] width 14 height 14
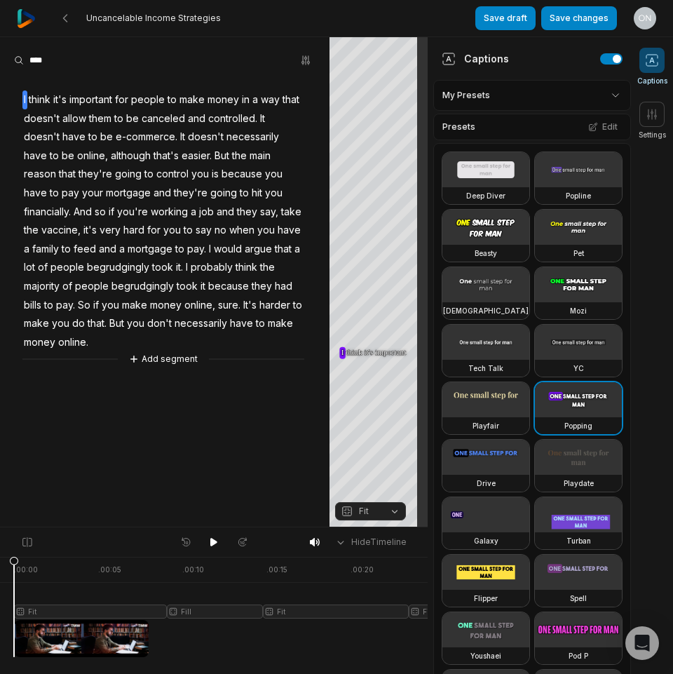
click at [506, 104] on html "Uncancelable Income Strategies Save draft Save changes Open user menu Captions …" at bounding box center [336, 337] width 673 height 674
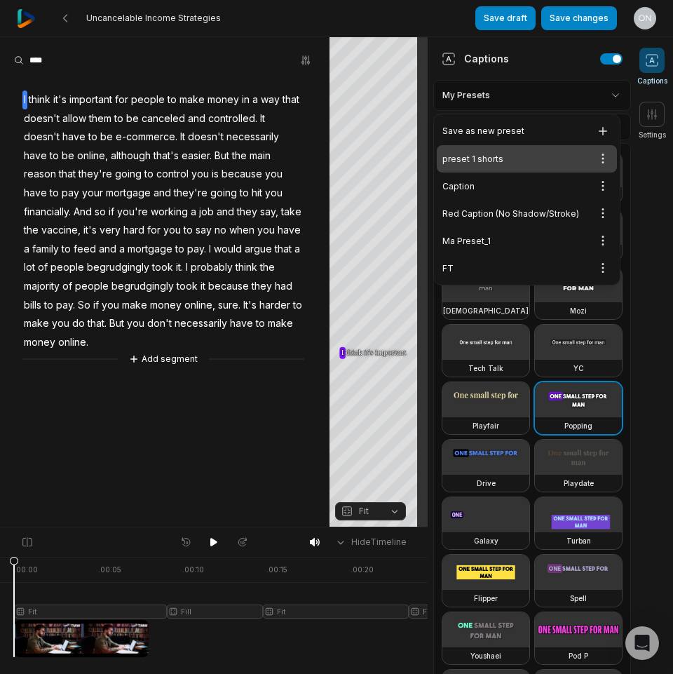
click at [477, 149] on div "preset 1 shorts Open options" at bounding box center [527, 158] width 180 height 27
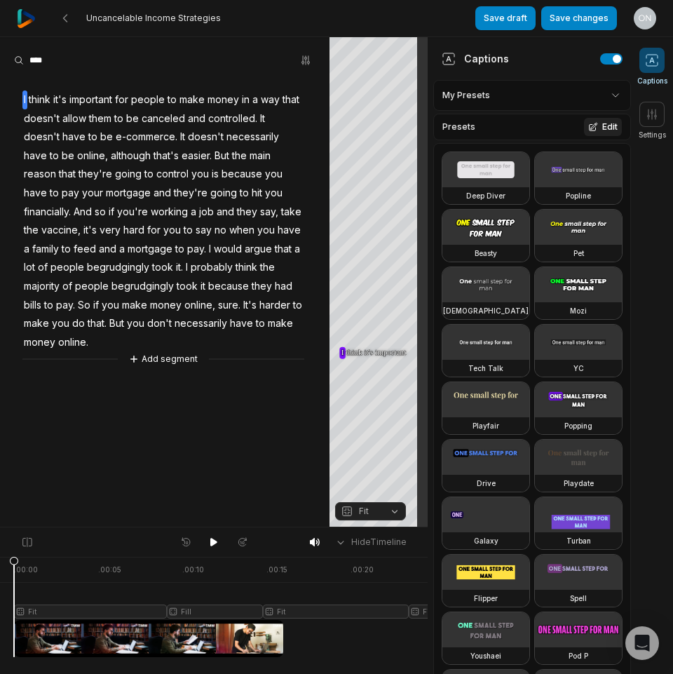
click at [601, 123] on button "Edit" at bounding box center [603, 127] width 38 height 18
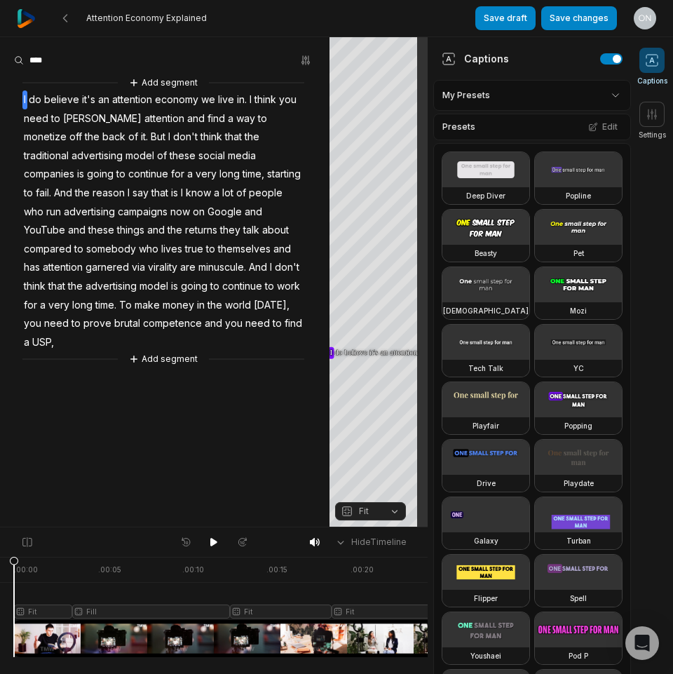
click at [561, 95] on html "Attention Economy Explained Save draft Save changes Open user menu Captions Set…" at bounding box center [336, 337] width 673 height 674
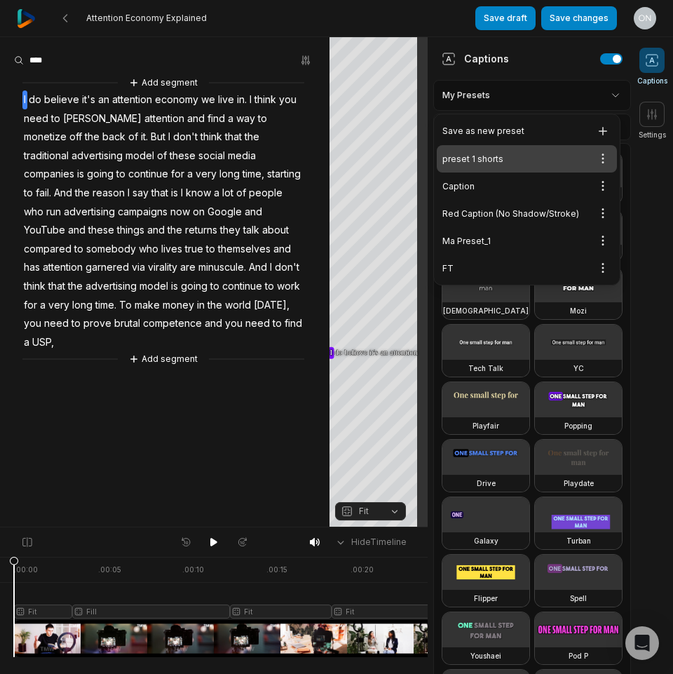
click at [601, 96] on html "Attention Economy Explained Save draft Save changes Open user menu Captions Set…" at bounding box center [336, 337] width 673 height 674
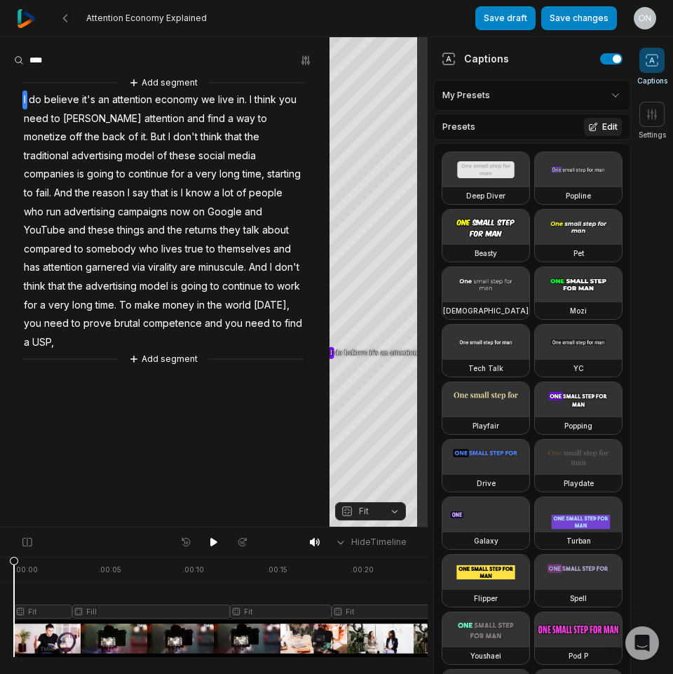
click at [588, 128] on icon at bounding box center [593, 127] width 10 height 10
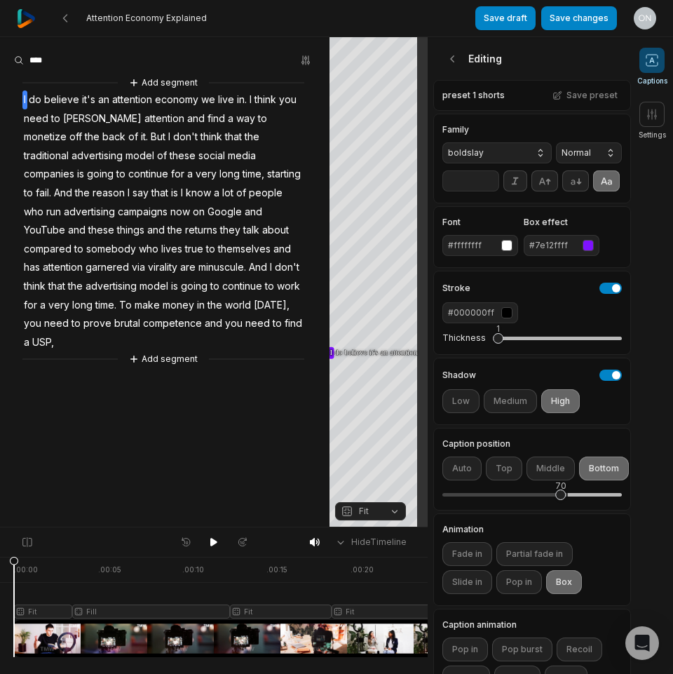
click at [571, 252] on div "#7e12ffff" at bounding box center [553, 245] width 48 height 13
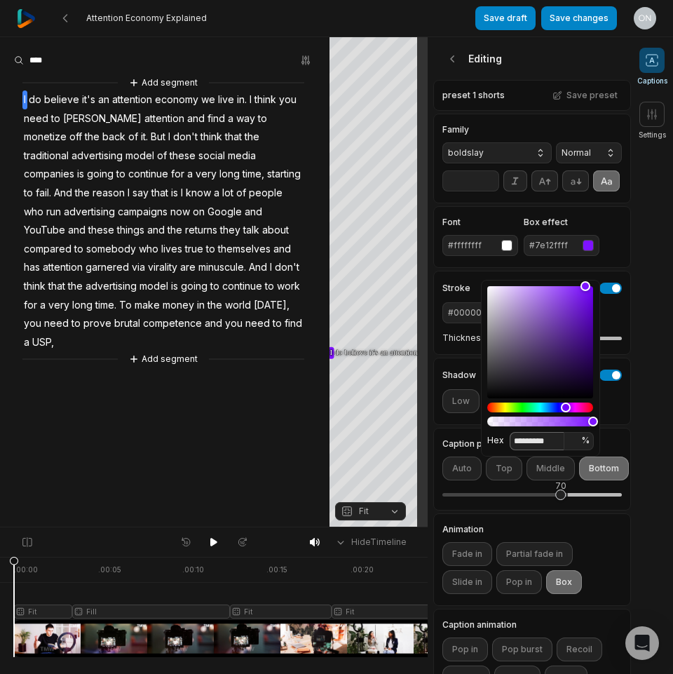
click at [553, 440] on input "*********" at bounding box center [537, 441] width 55 height 18
click at [552, 440] on input "*********" at bounding box center [537, 441] width 55 height 18
paste input
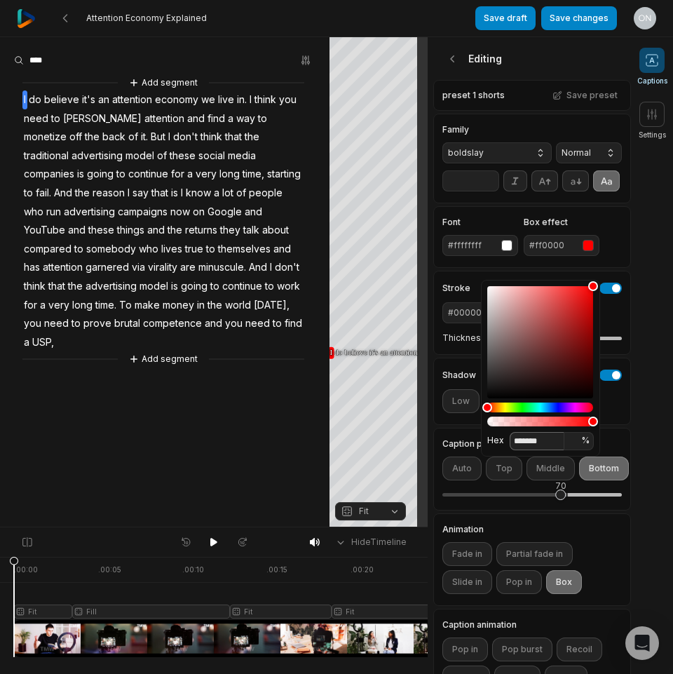
type input "*******"
click at [599, 203] on div "Family boldslay Normal **" at bounding box center [532, 159] width 198 height 90
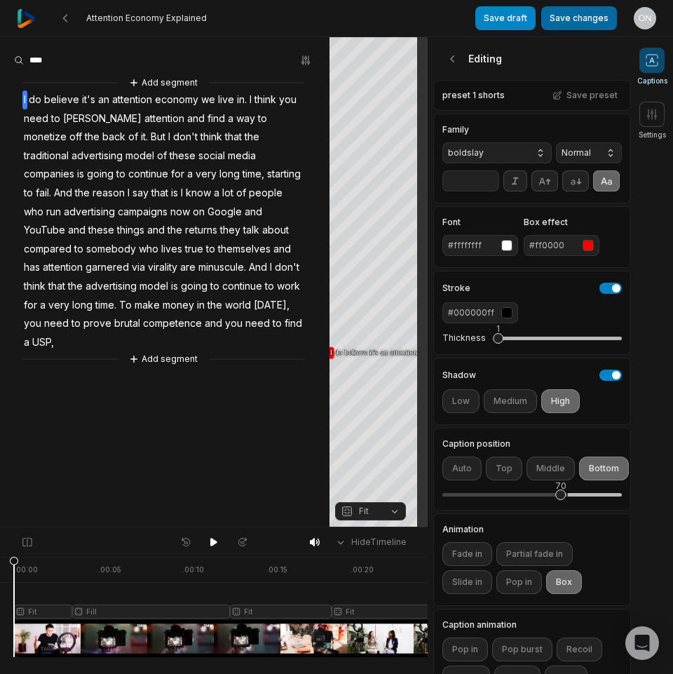
click at [575, 18] on button "Save changes" at bounding box center [579, 18] width 76 height 24
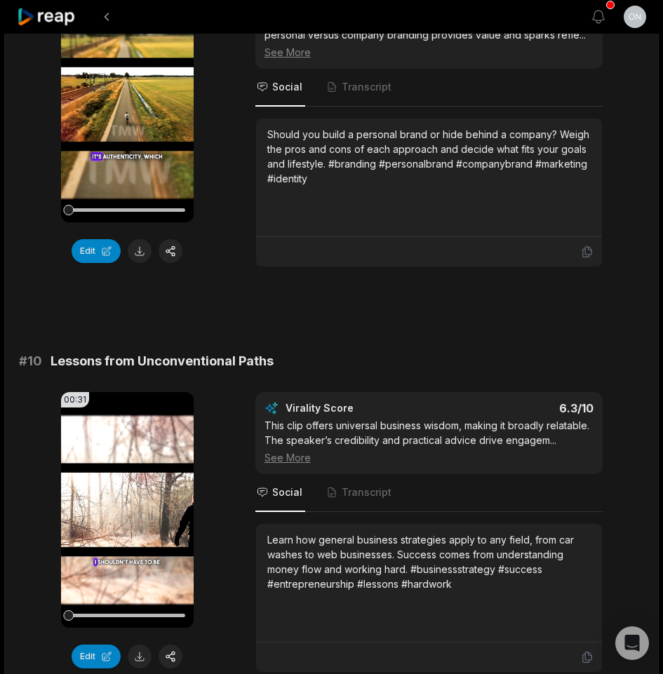
scroll to position [3336, 0]
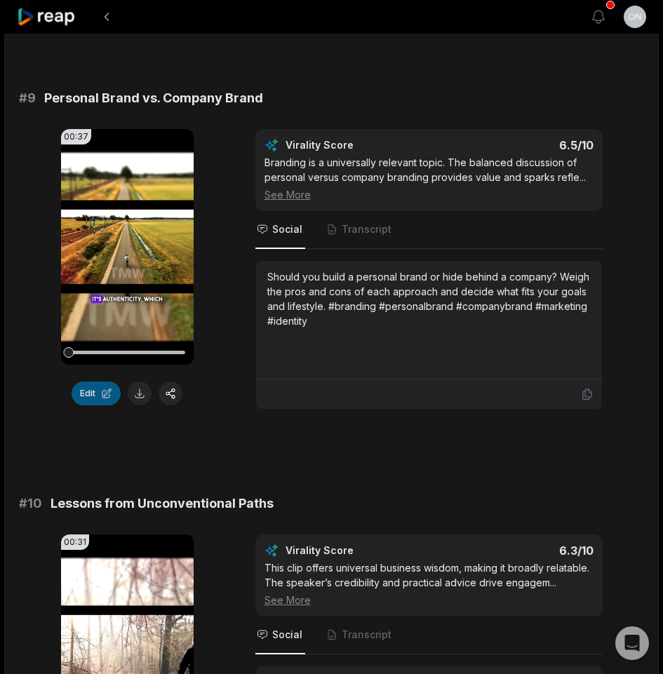
click at [91, 395] on button "Edit" at bounding box center [96, 394] width 49 height 24
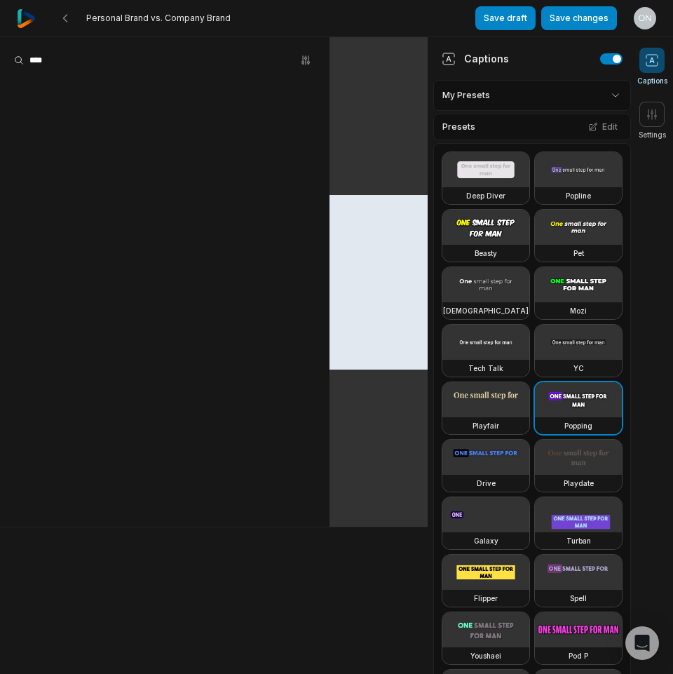
click at [558, 107] on html "Personal Brand vs. Company Brand Save draft Save changes Open user menu Caption…" at bounding box center [336, 337] width 673 height 674
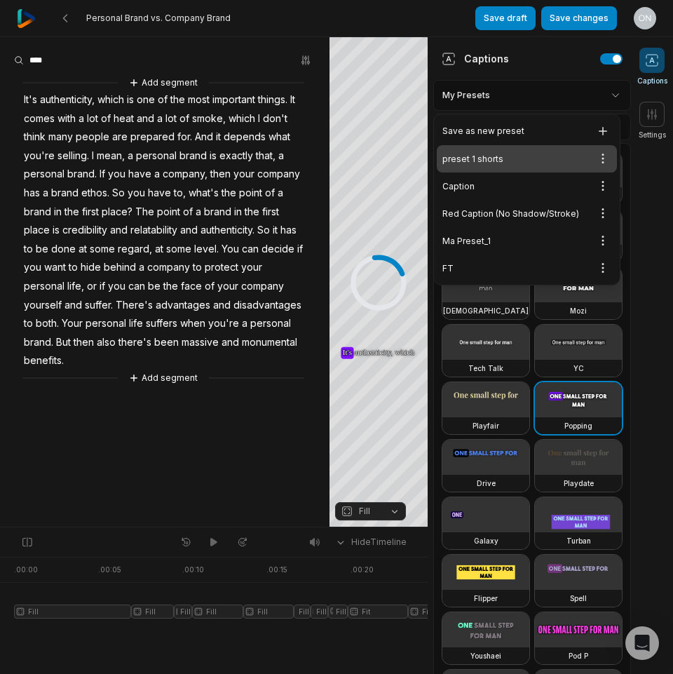
click at [478, 165] on div "preset 1 shorts Open options" at bounding box center [527, 158] width 180 height 27
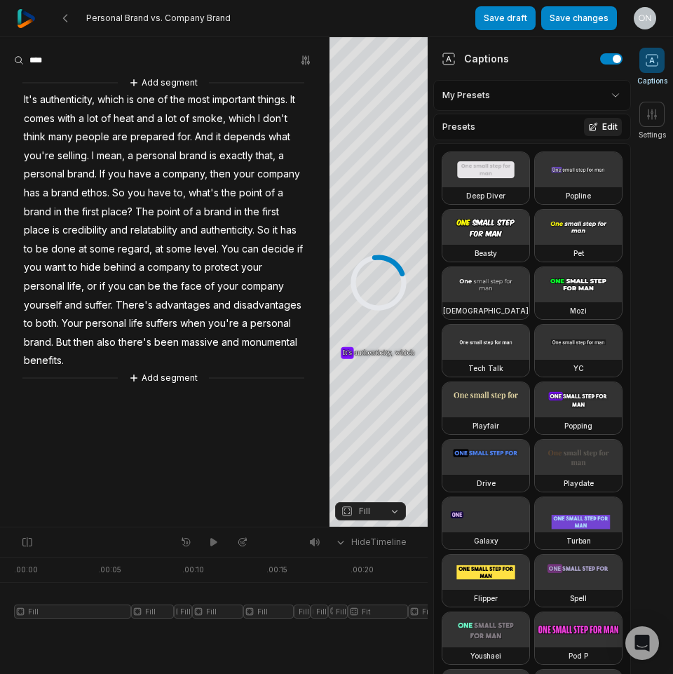
click at [591, 133] on button "Edit" at bounding box center [603, 127] width 38 height 18
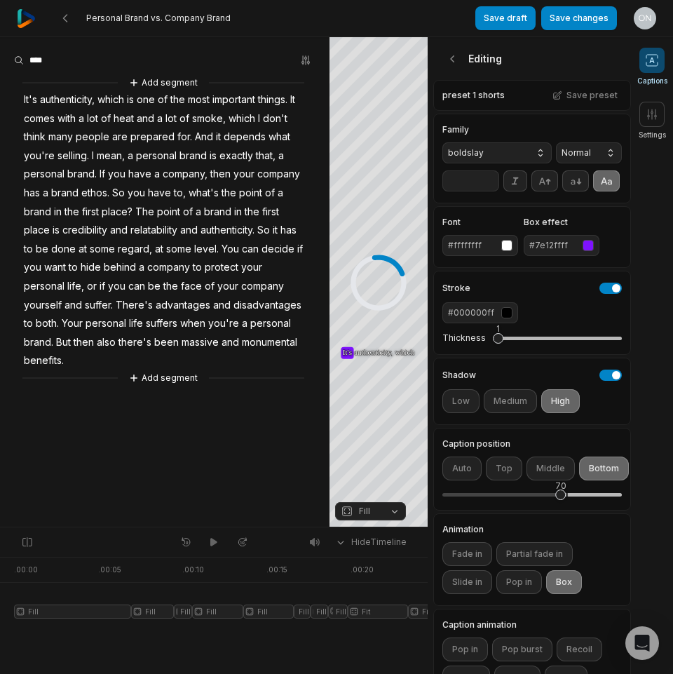
click at [572, 252] on div "#7e12ffff" at bounding box center [553, 245] width 48 height 13
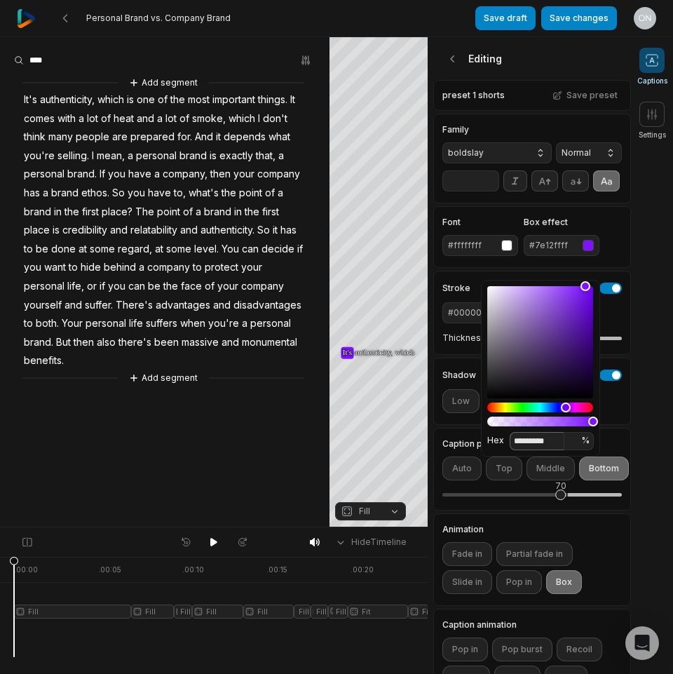
click at [553, 445] on input "*********" at bounding box center [537, 441] width 55 height 18
click at [552, 445] on input "*********" at bounding box center [537, 441] width 55 height 18
paste input
type input "*******"
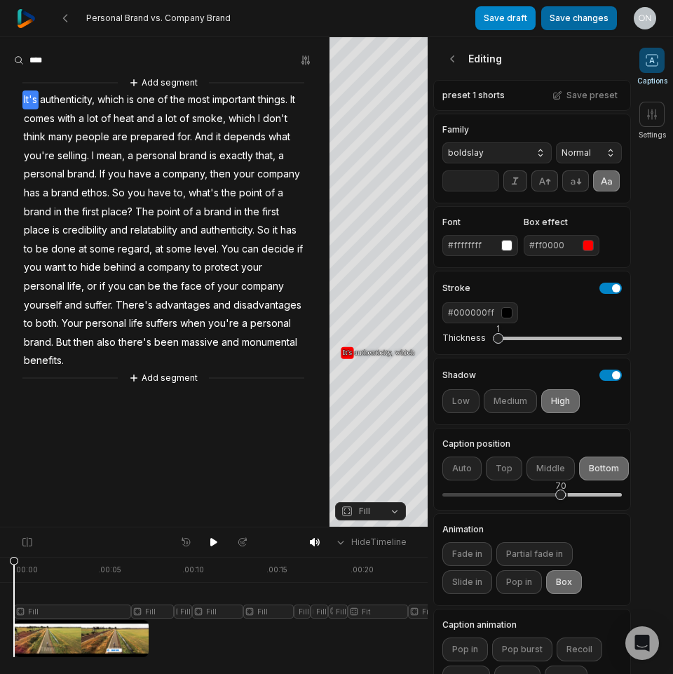
click at [593, 18] on button "Save changes" at bounding box center [579, 18] width 76 height 24
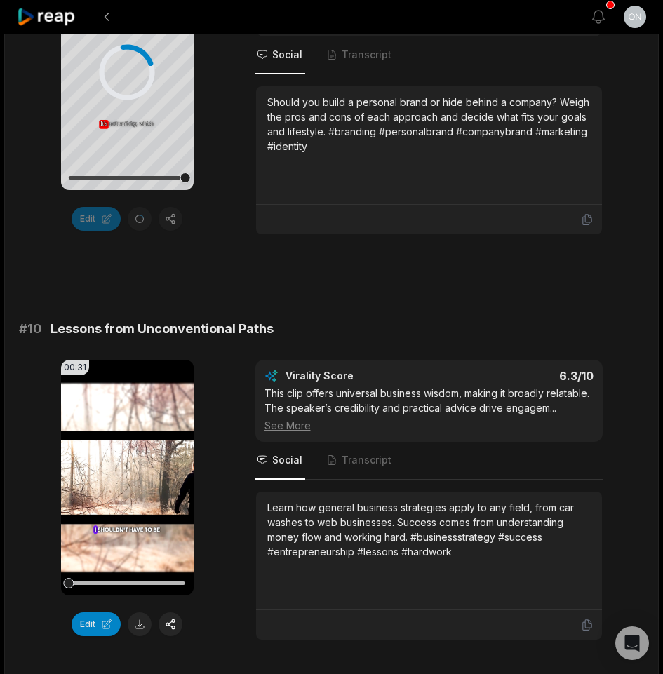
scroll to position [3617, 0]
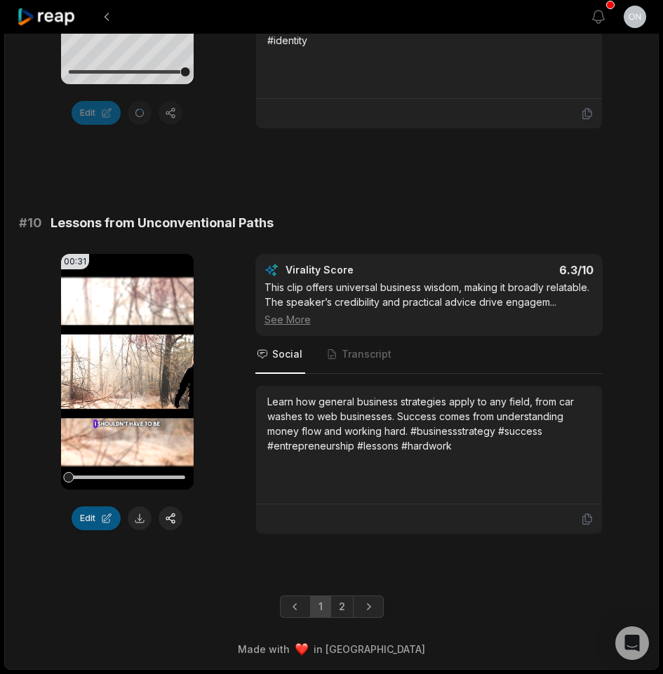
click at [89, 516] on button "Edit" at bounding box center [96, 518] width 49 height 24
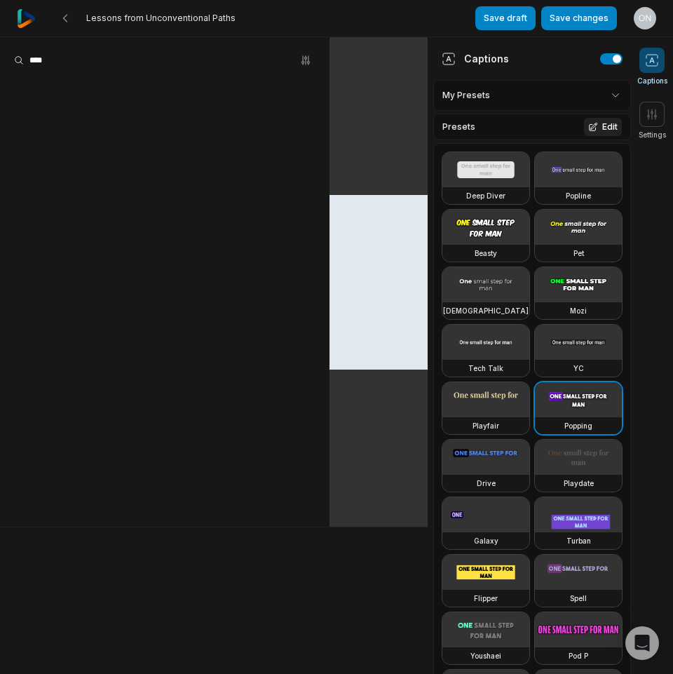
click at [584, 135] on button "Edit" at bounding box center [603, 127] width 38 height 18
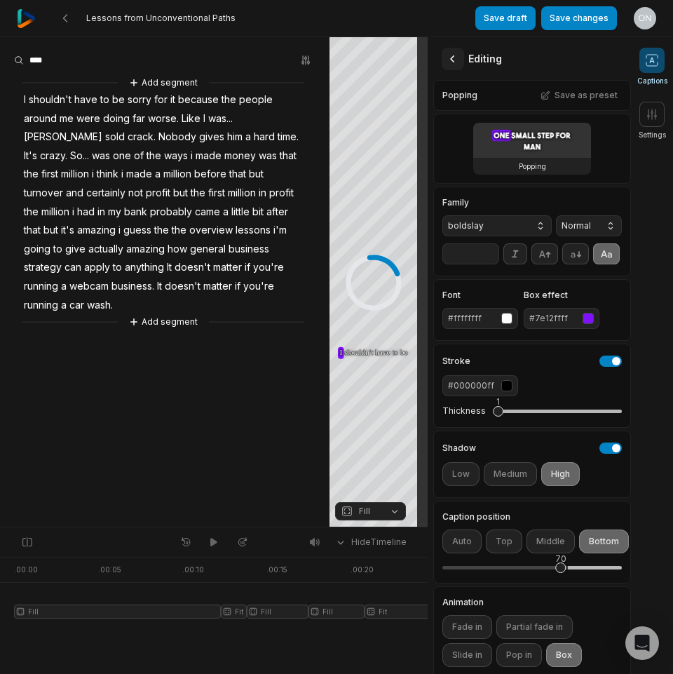
click at [449, 57] on icon at bounding box center [453, 59] width 14 height 14
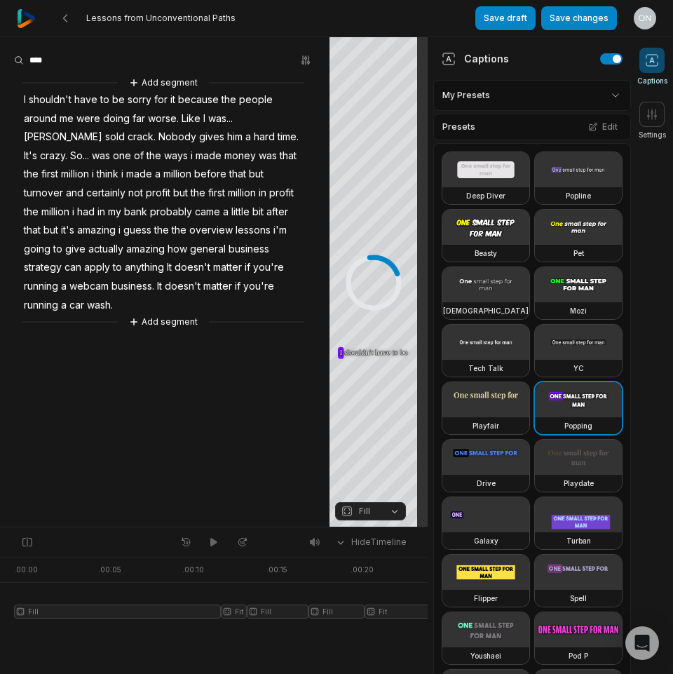
click at [572, 91] on html "Lessons from Unconventional Paths Save draft Save changes Open user menu Captio…" at bounding box center [336, 337] width 673 height 674
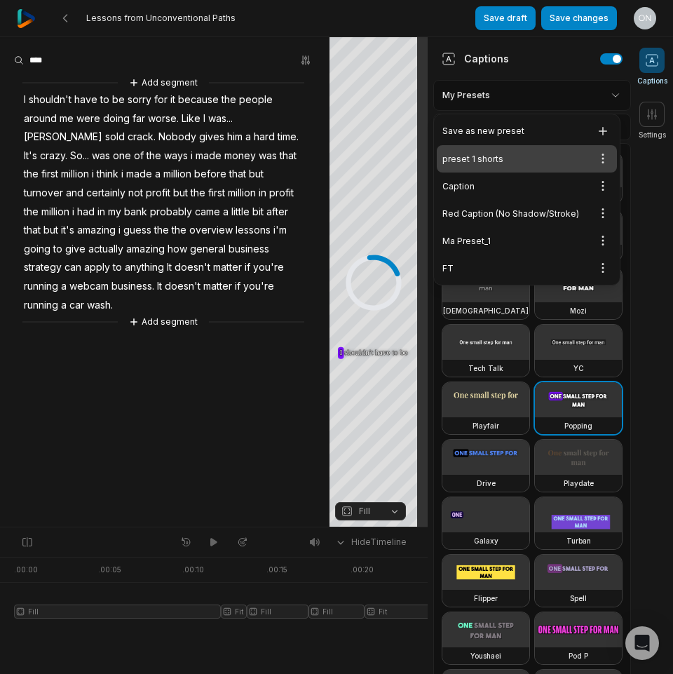
click at [460, 163] on div "preset 1 shorts Open options" at bounding box center [527, 158] width 180 height 27
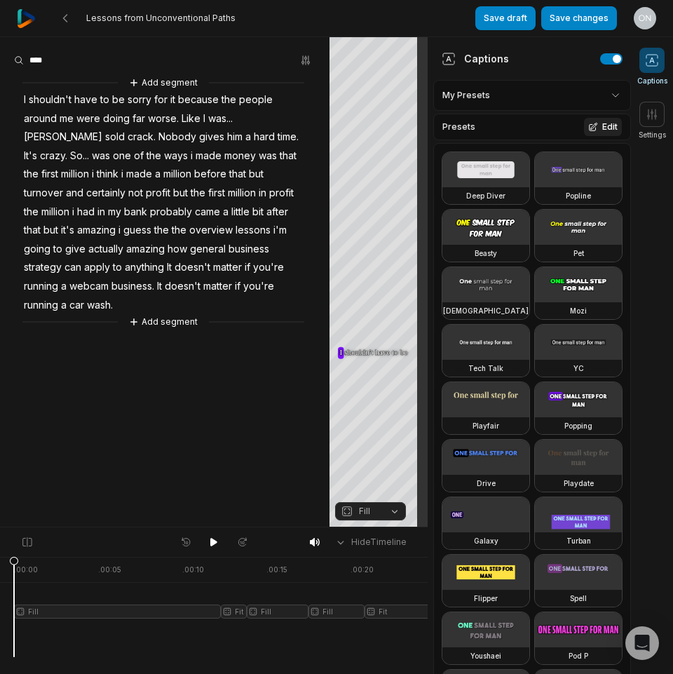
click at [587, 120] on button "Edit" at bounding box center [603, 127] width 38 height 18
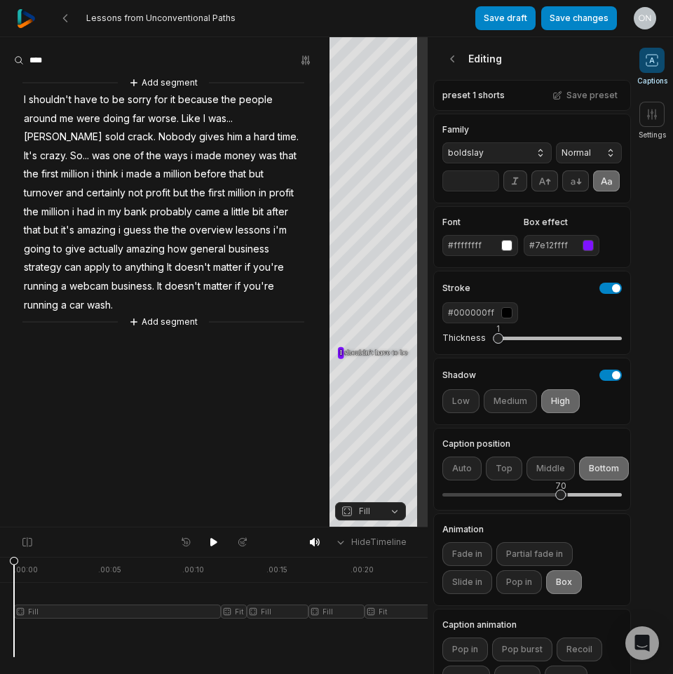
click at [562, 252] on div "#7e12ffff" at bounding box center [553, 245] width 48 height 13
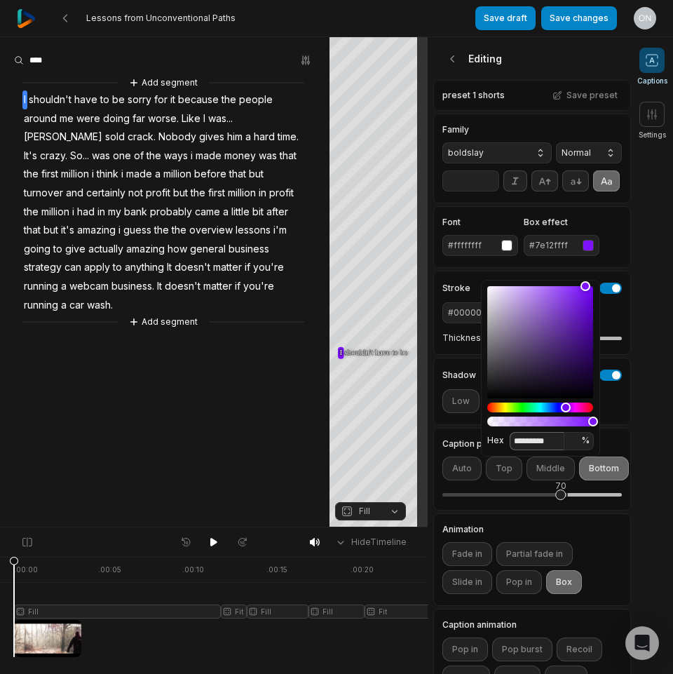
click at [546, 449] on input "*********" at bounding box center [537, 441] width 55 height 18
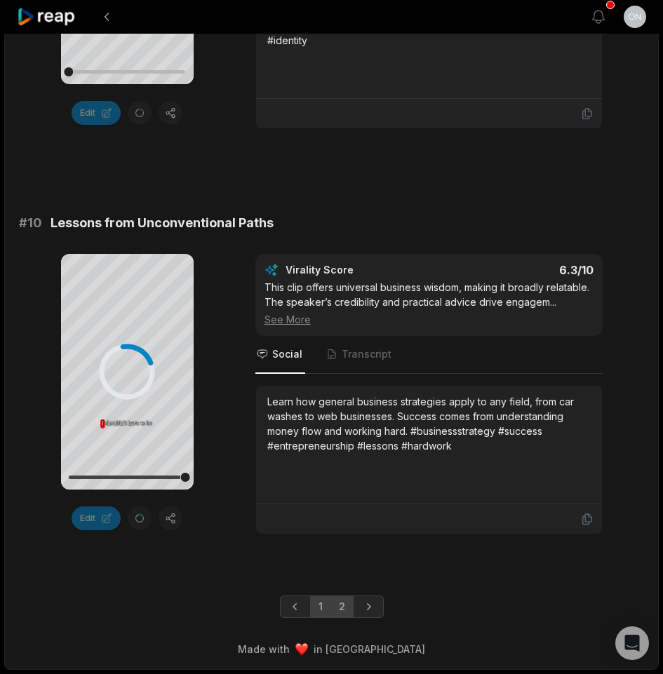
click at [342, 616] on link "2" at bounding box center [341, 606] width 23 height 22
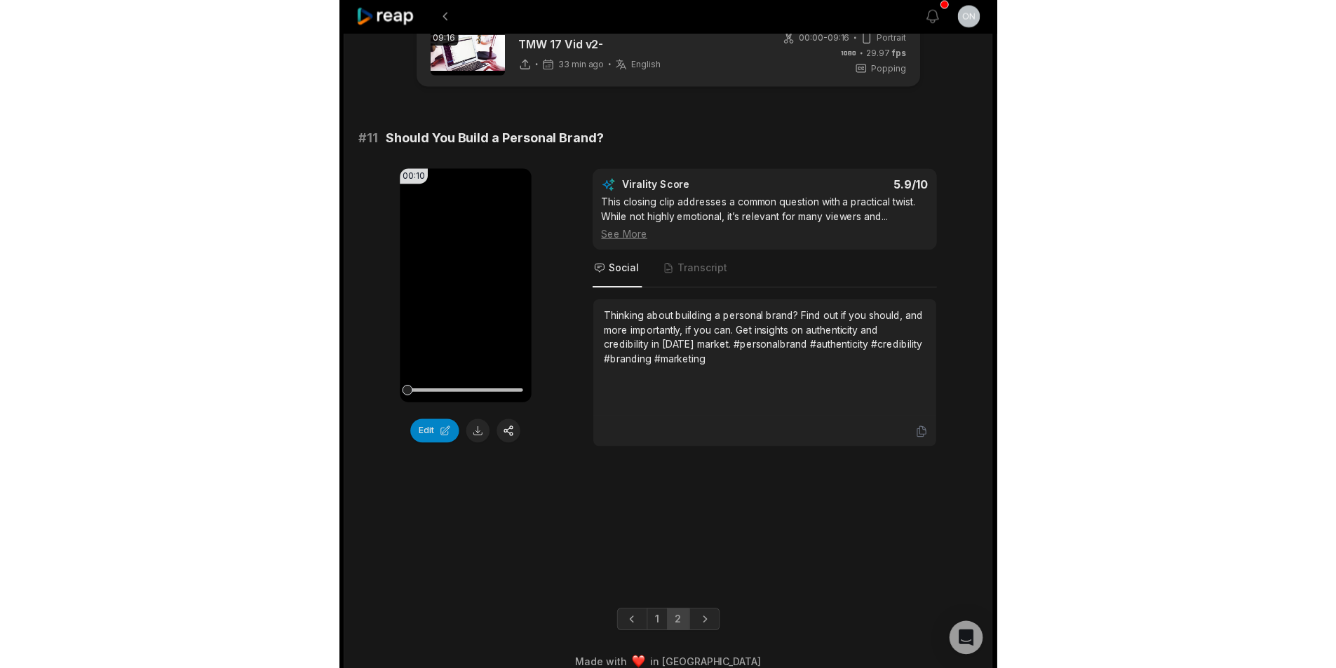
scroll to position [55, 0]
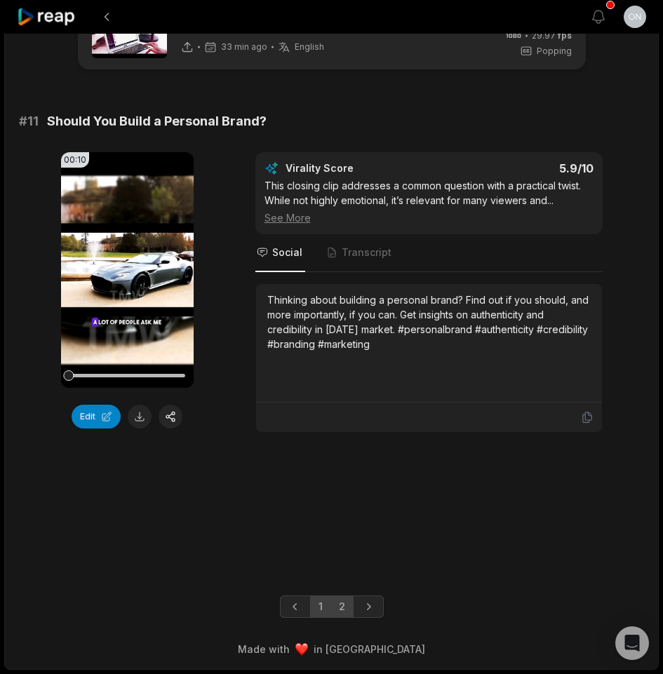
click at [314, 614] on link "1" at bounding box center [320, 606] width 21 height 22
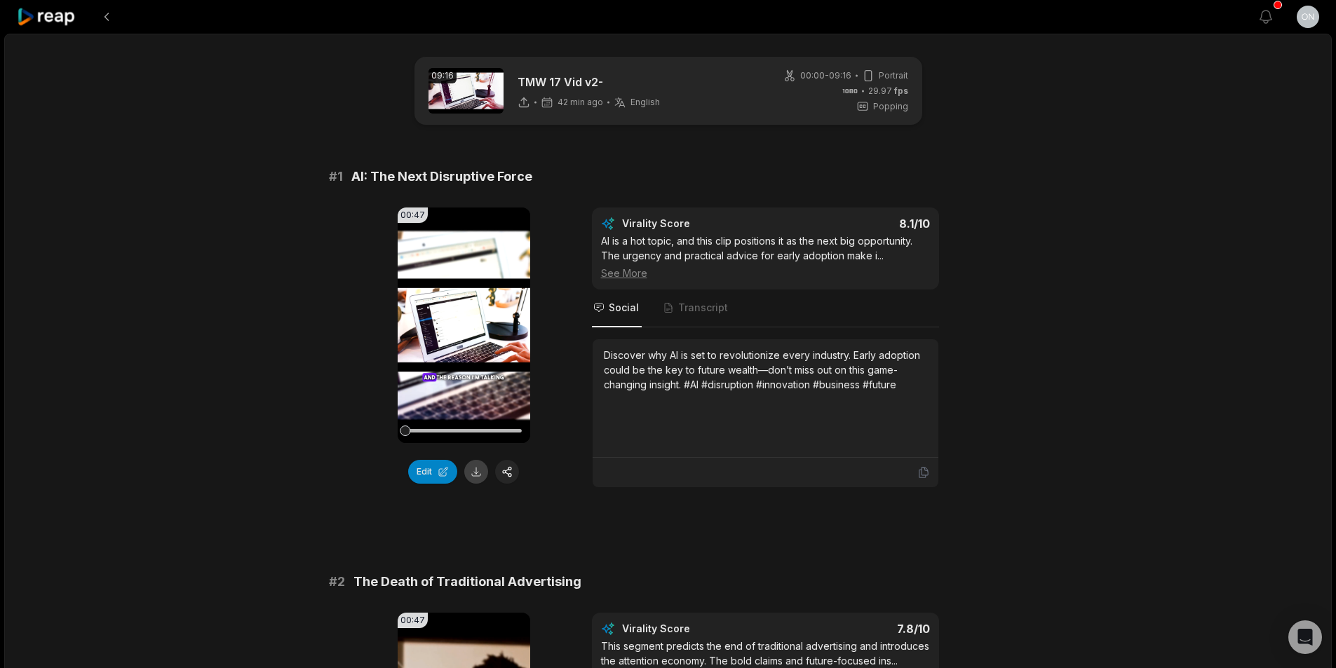
click at [472, 483] on div "00:47 Your browser does not support mp4 format. Edit" at bounding box center [464, 348] width 133 height 281
click at [475, 480] on button at bounding box center [476, 472] width 24 height 24
click at [475, 469] on button at bounding box center [476, 472] width 24 height 24
click at [475, 475] on button at bounding box center [476, 472] width 24 height 24
click at [471, 473] on button at bounding box center [476, 472] width 24 height 24
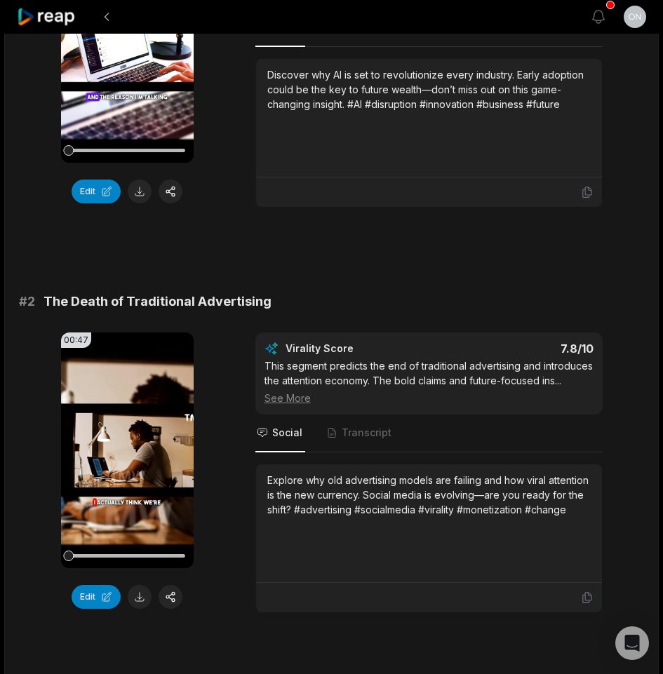
scroll to position [561, 0]
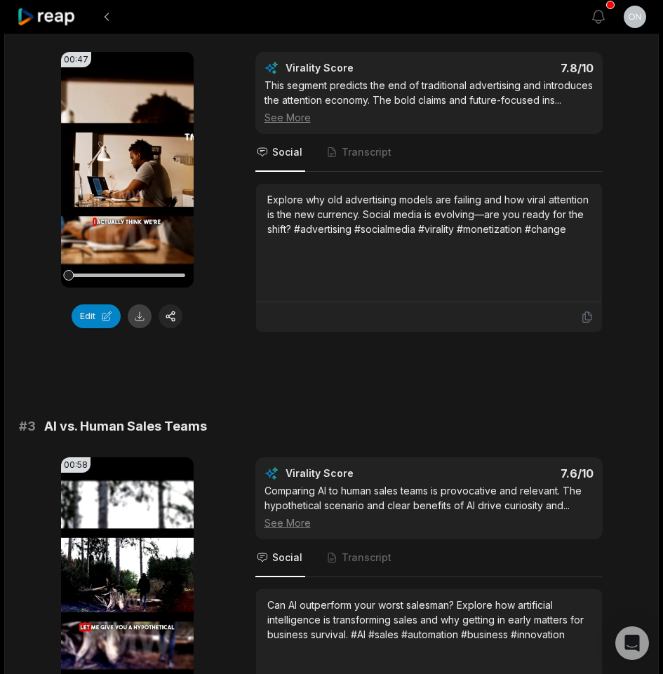
click at [140, 311] on button at bounding box center [140, 316] width 24 height 24
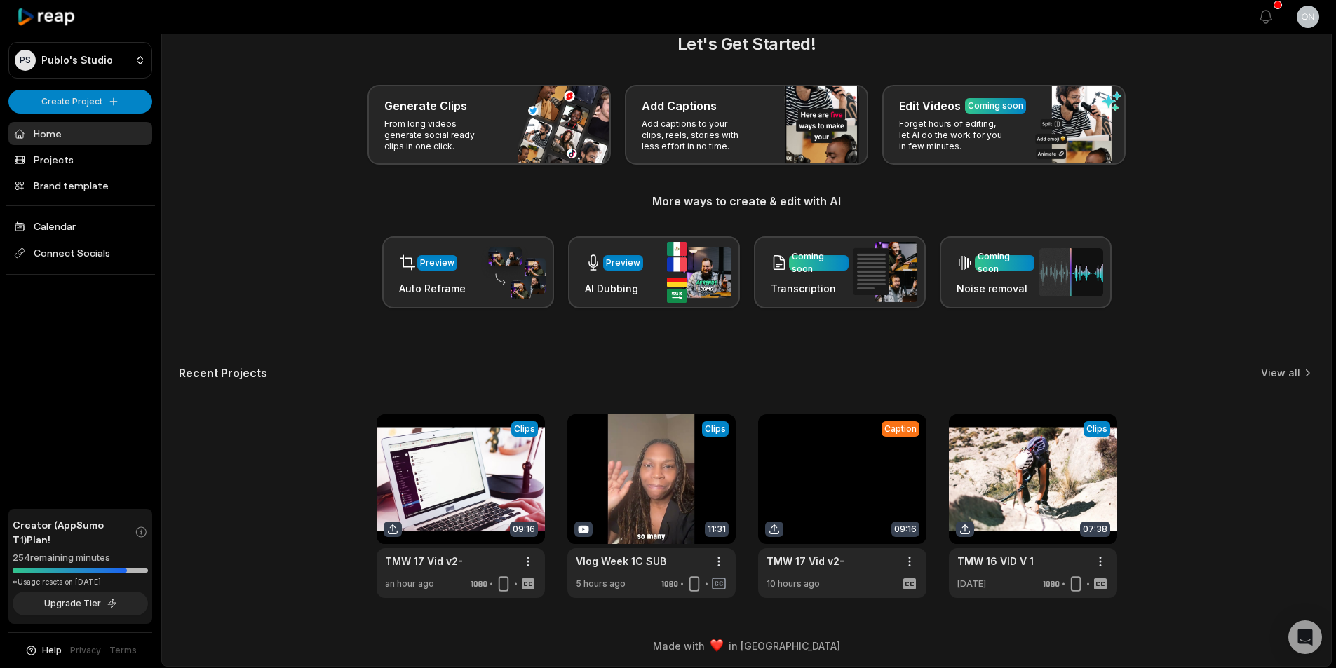
click at [839, 480] on link at bounding box center [842, 506] width 168 height 184
